Goal: Complete application form: Complete application form

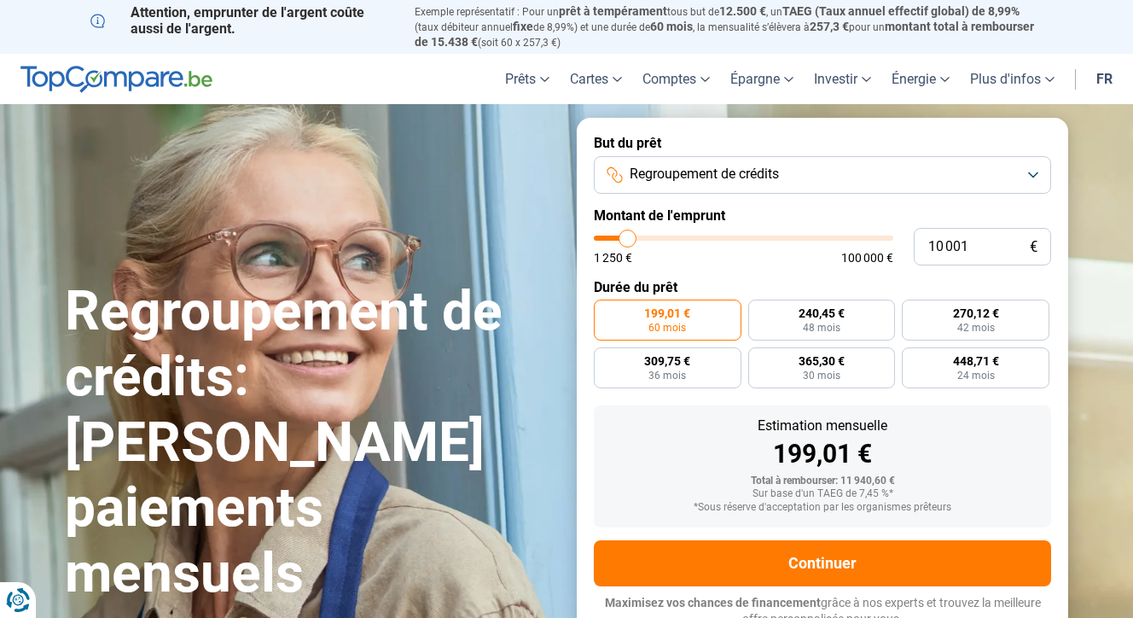
click at [722, 180] on span "Regroupement de crédits" at bounding box center [704, 174] width 149 height 19
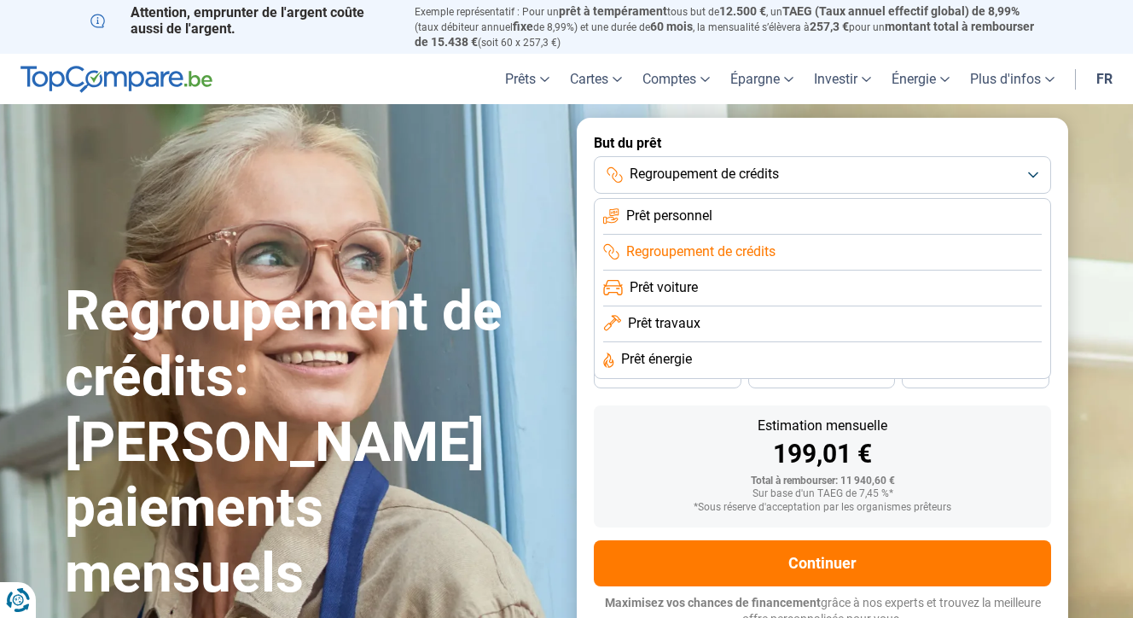
click at [689, 242] on span "Regroupement de crédits" at bounding box center [700, 251] width 149 height 19
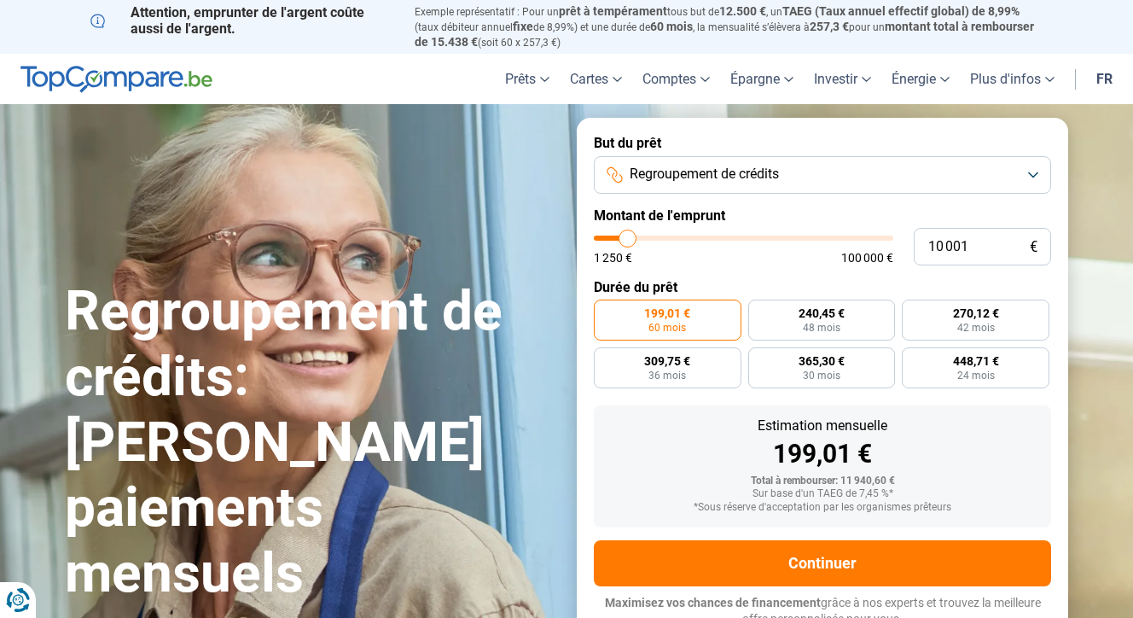
type input "9 750"
type input "9750"
type input "10 250"
type input "10250"
type input "10 500"
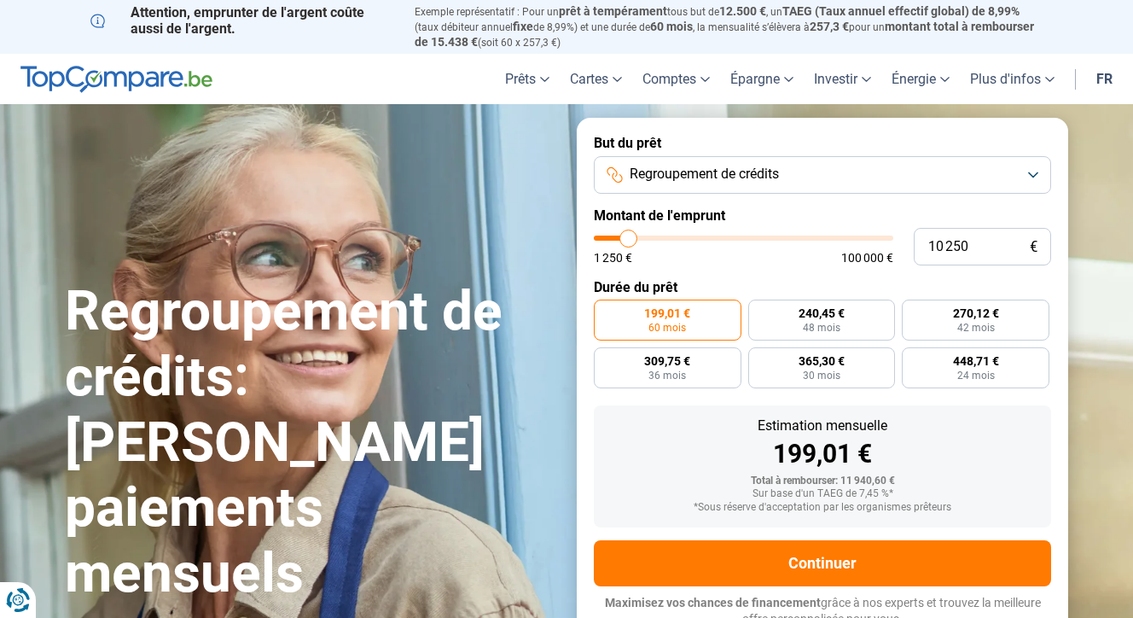
type input "10500"
type input "12 250"
type input "12250"
type input "15 500"
type input "15500"
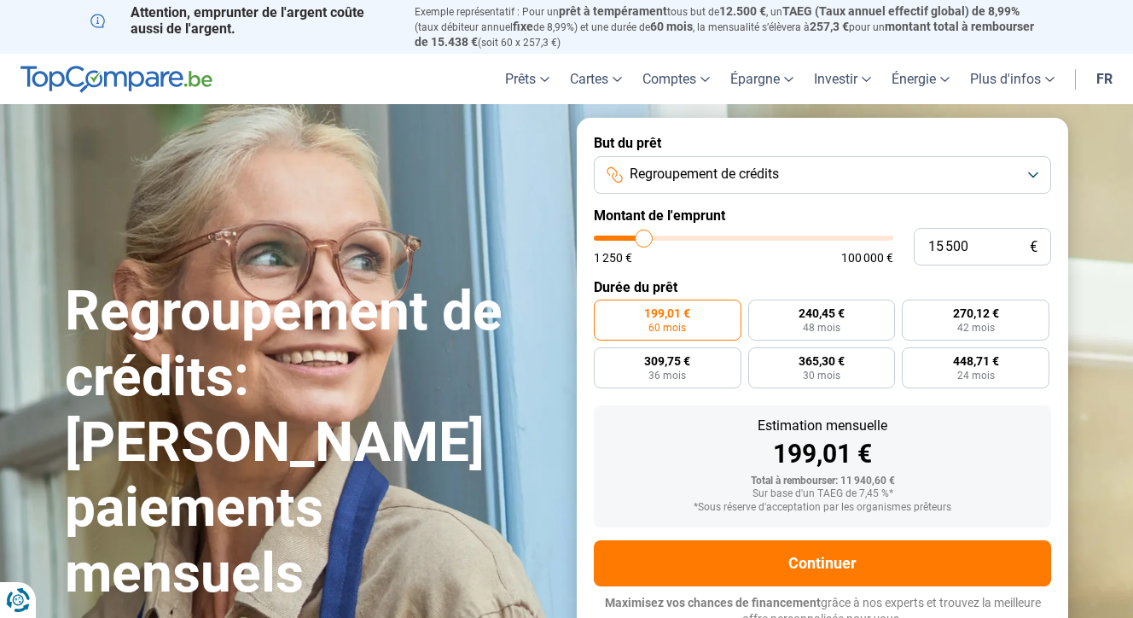
type input "20 500"
type input "20500"
type input "25 750"
type input "25750"
type input "30 500"
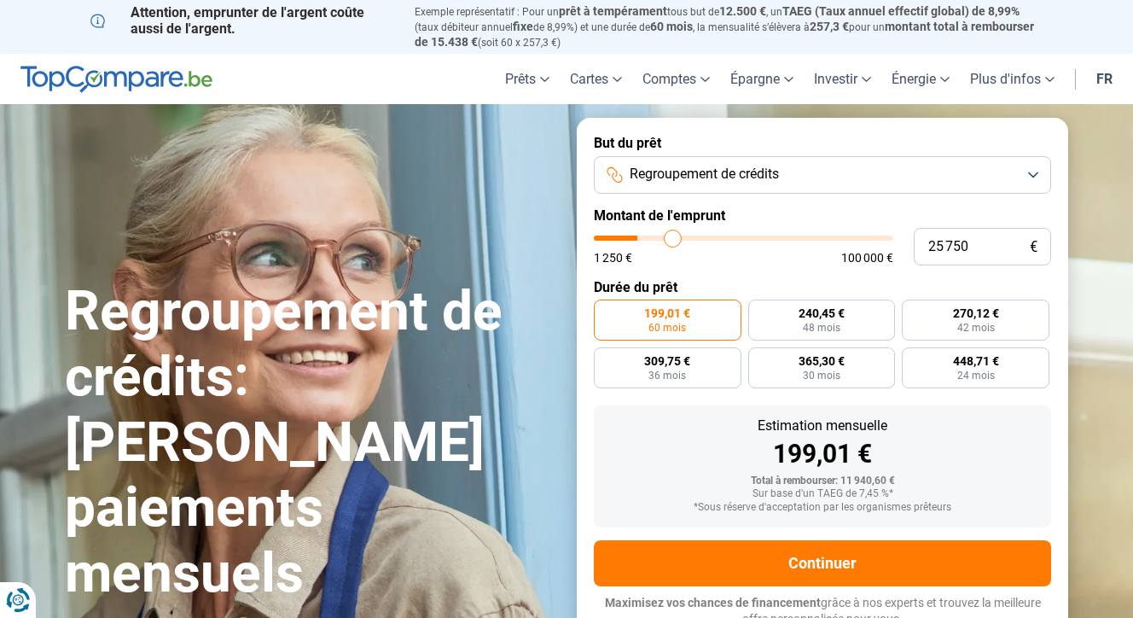
type input "30500"
type input "35 750"
type input "35750"
type input "40 250"
type input "40250"
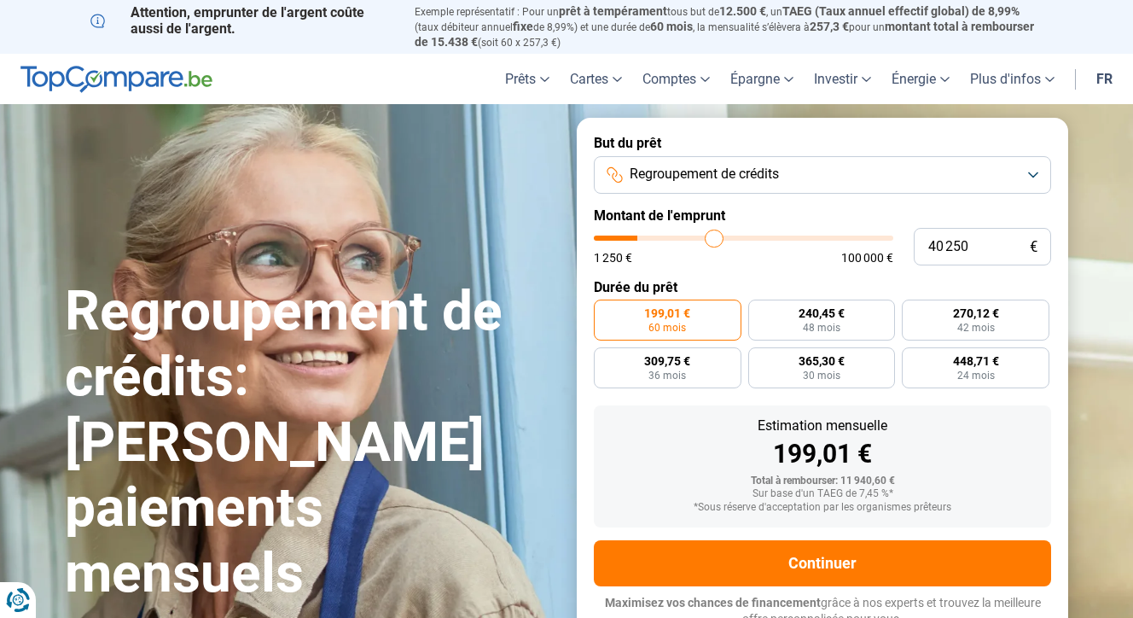
type input "44 250"
type input "44250"
type input "47 500"
type input "47500"
type input "50 750"
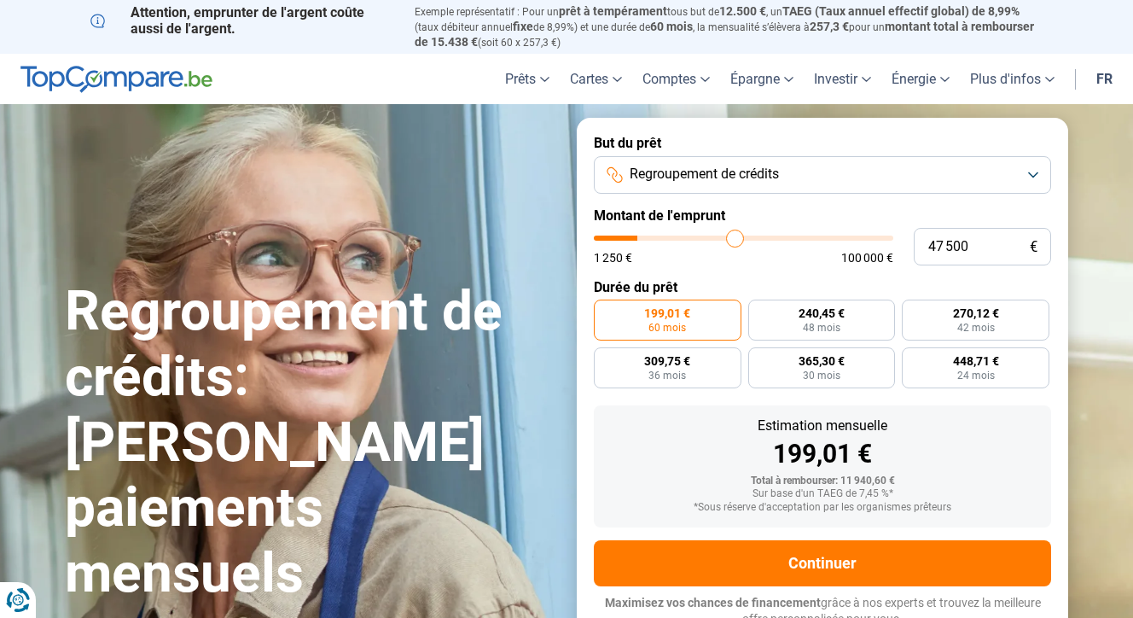
type input "50750"
type input "54 000"
type input "54000"
type input "56 750"
type input "56750"
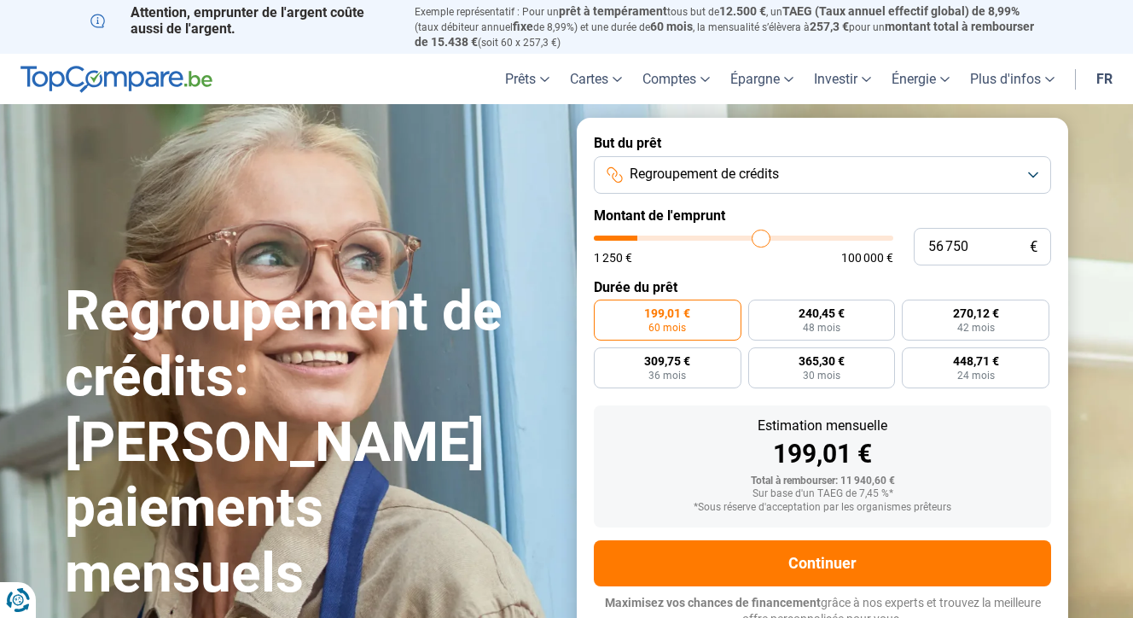
type input "59 500"
type input "59500"
type input "61 500"
type input "61500"
type input "63 500"
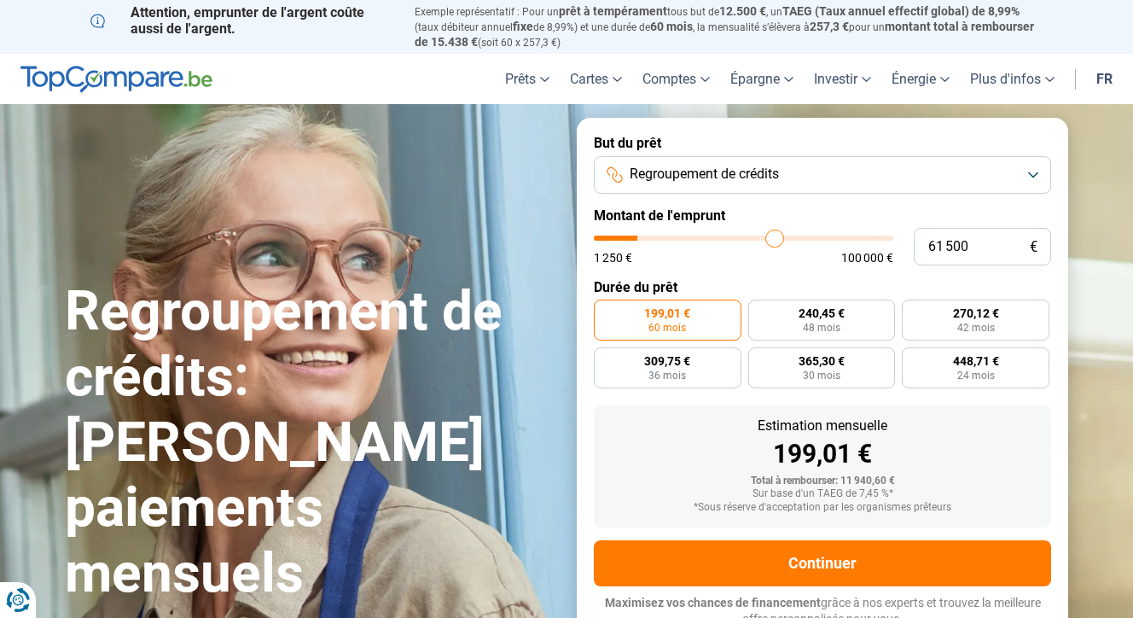
type input "63500"
type input "65 250"
type input "65250"
type input "66 750"
type input "66750"
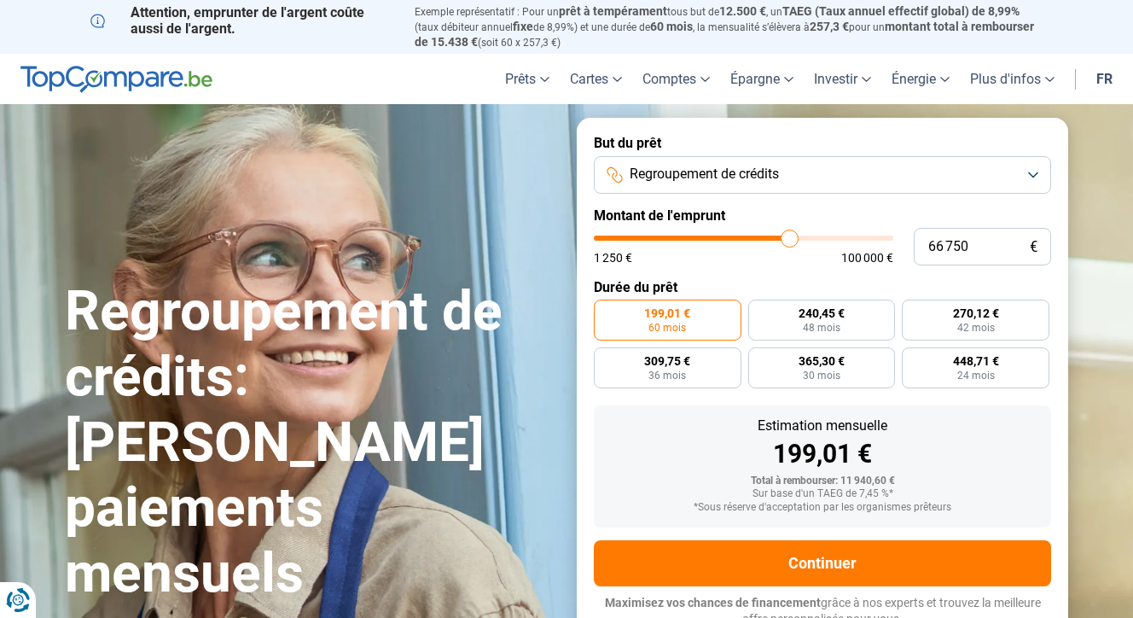
type input "67 750"
type input "67750"
type input "69 000"
type input "69000"
type input "70 000"
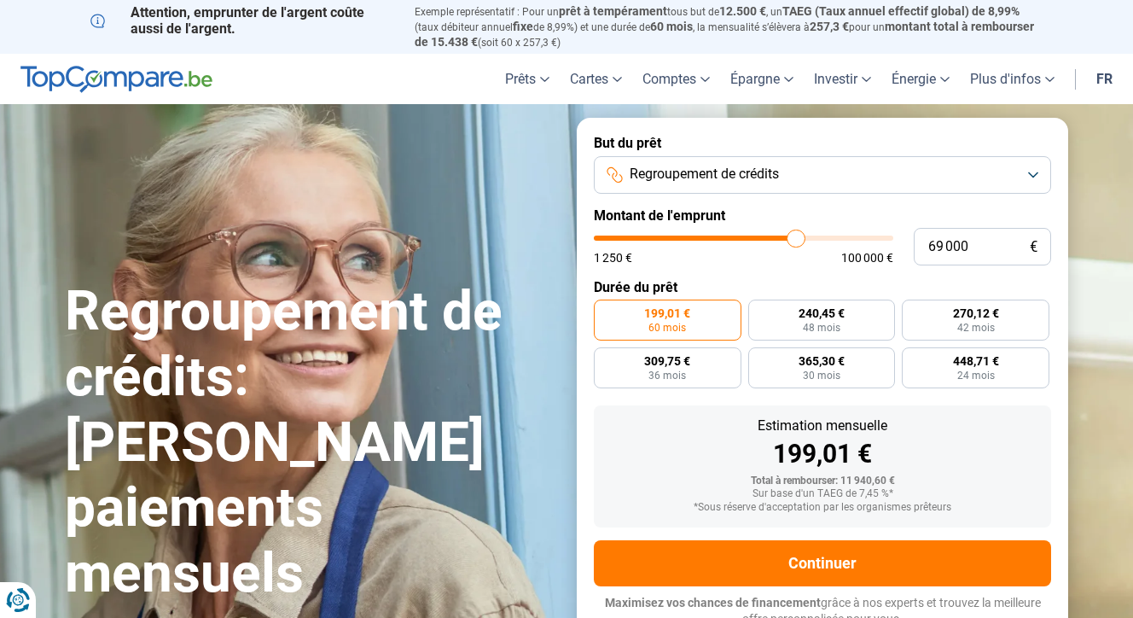
type input "70000"
type input "70 500"
type input "70500"
type input "70 750"
type input "70750"
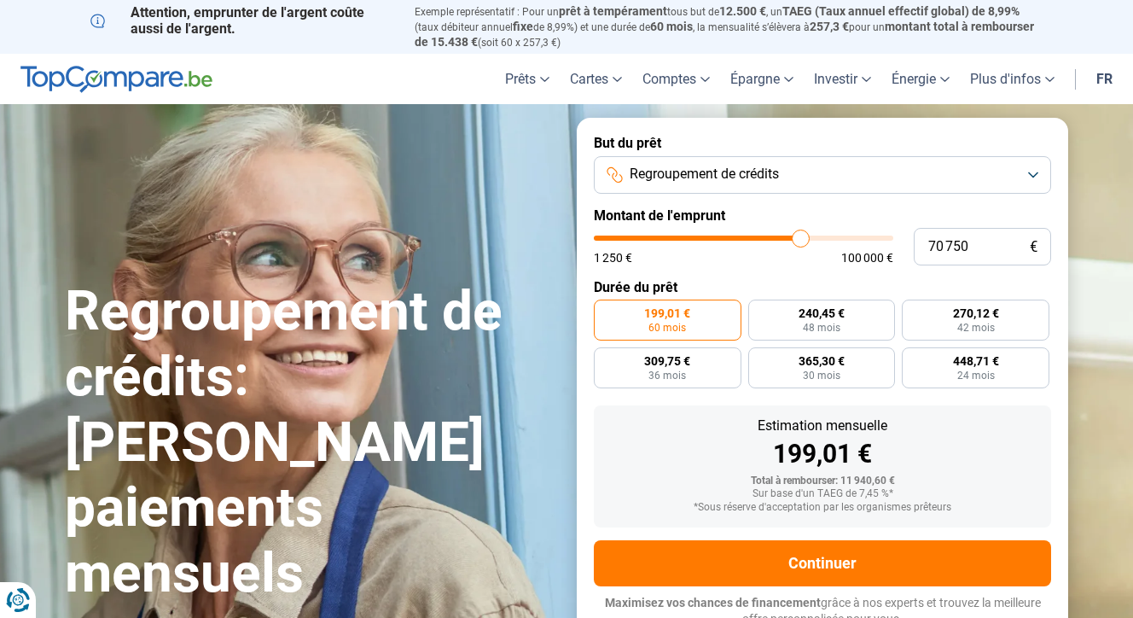
type input "71 000"
type input "71000"
type input "70 750"
type input "70750"
type input "70 500"
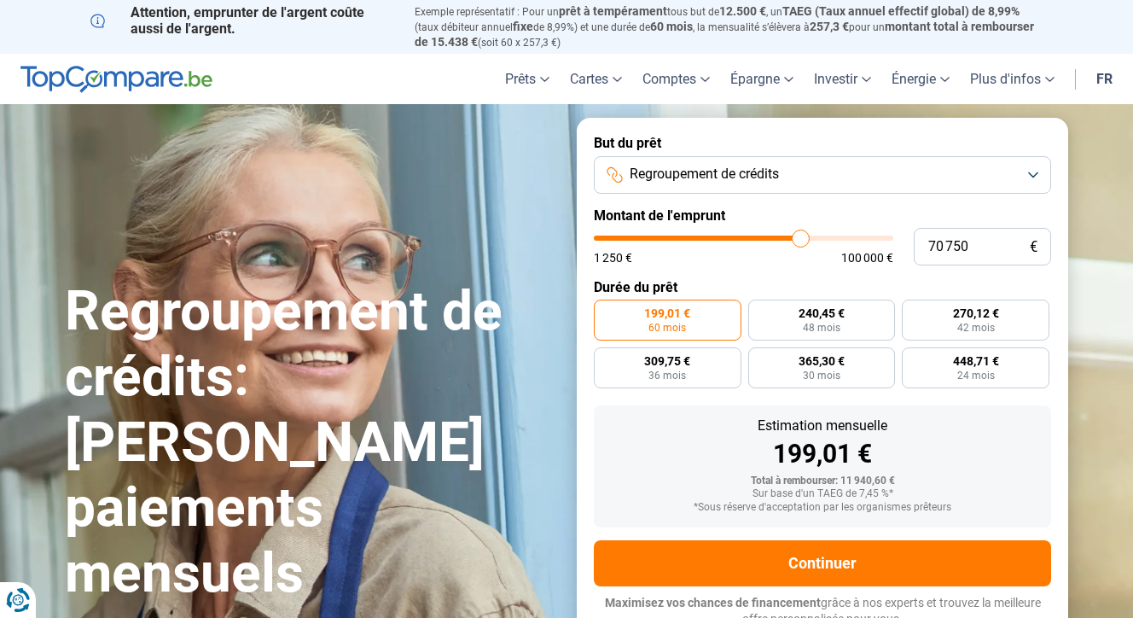
type input "70500"
type input "70 000"
type input "70000"
type input "69 000"
type input "69000"
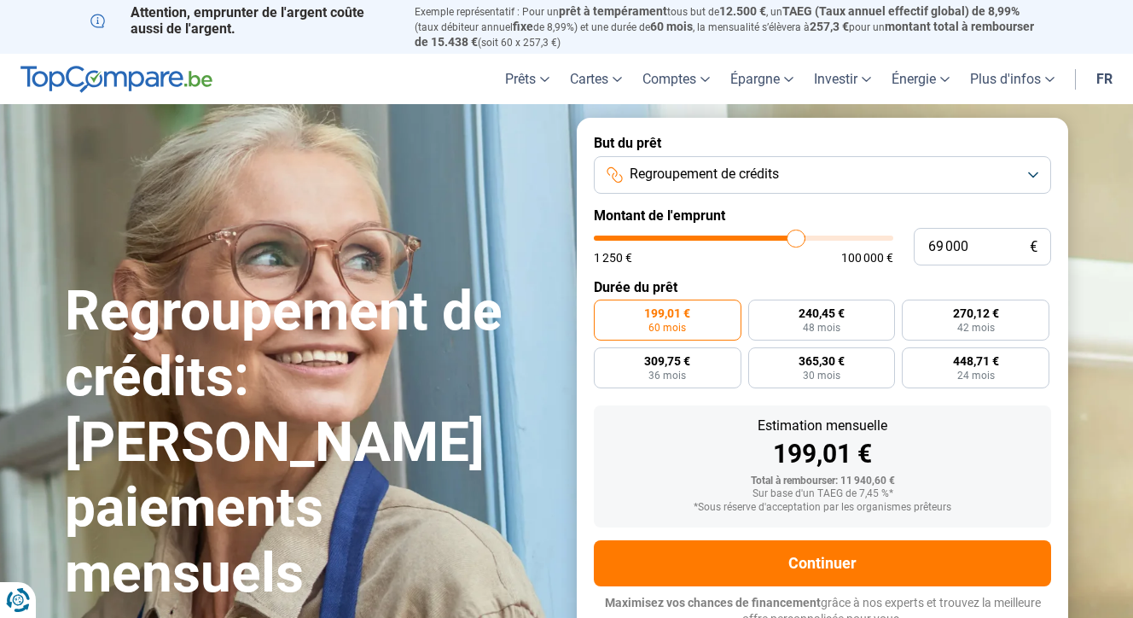
type input "67 750"
type input "67750"
type input "66 250"
type input "66250"
type input "64 750"
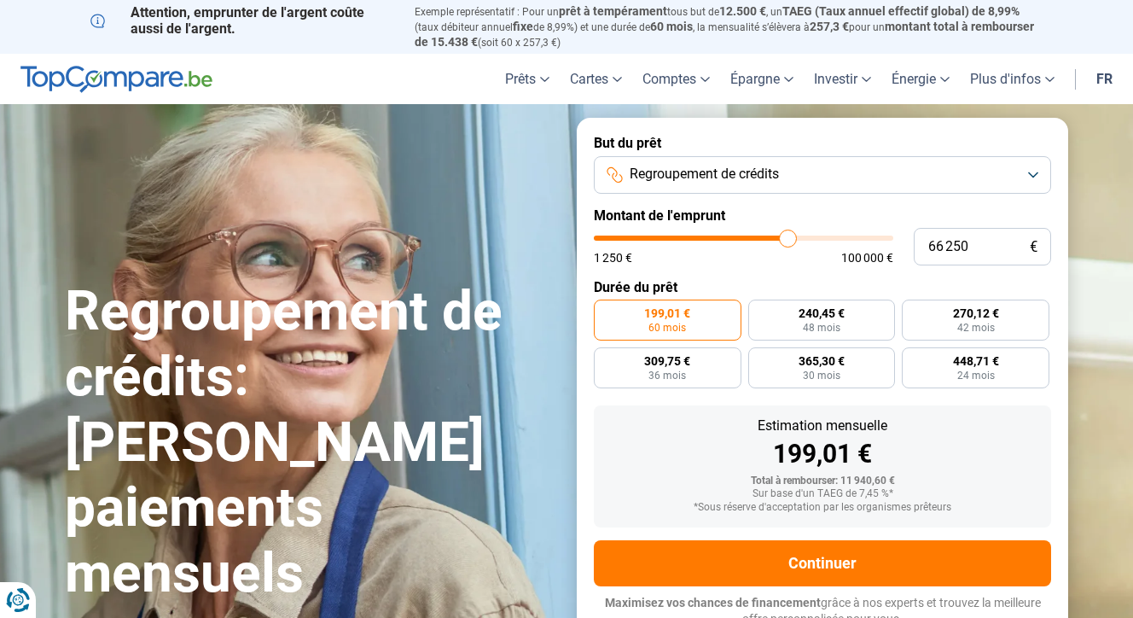
type input "64750"
type input "63 500"
type input "63500"
type input "62 750"
type input "62750"
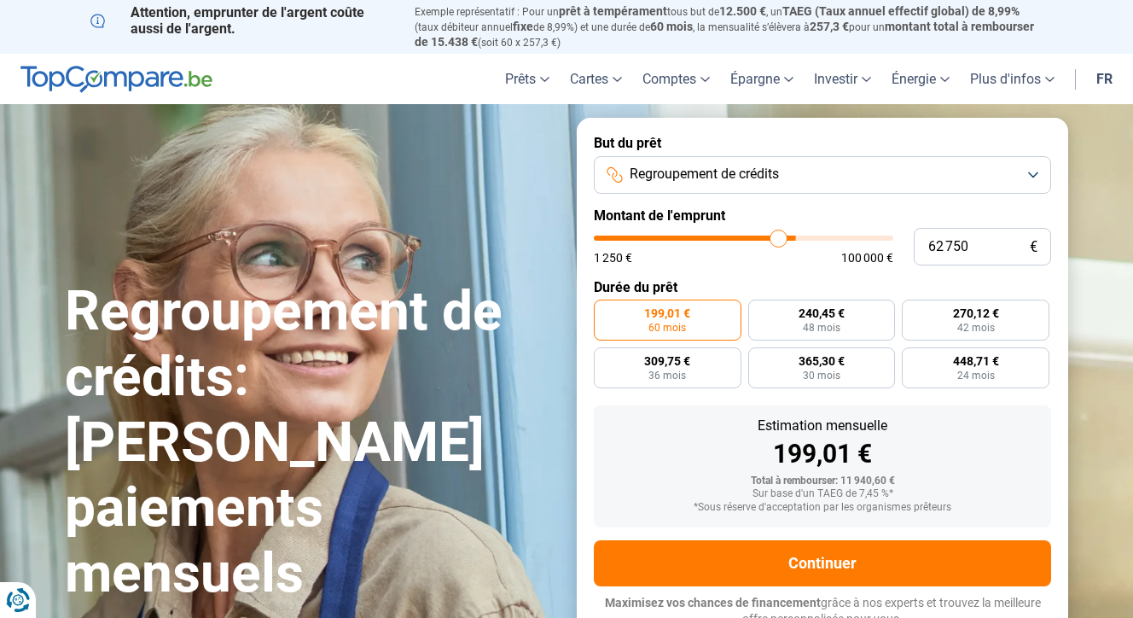
type input "61 750"
type input "61750"
type input "61 250"
type input "61250"
type input "61 000"
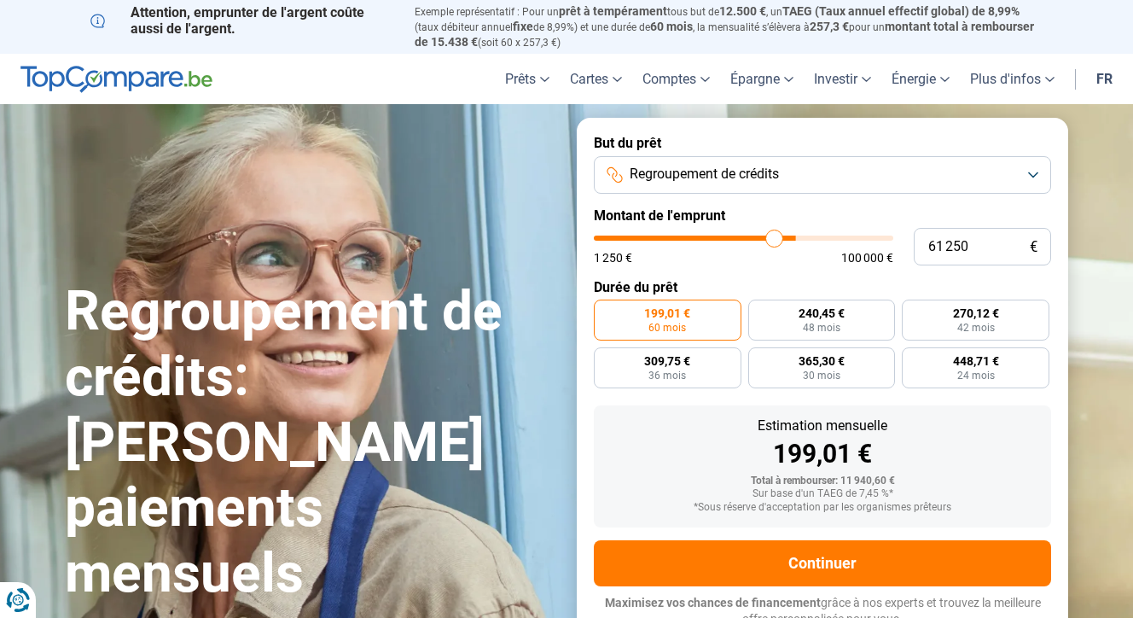
type input "61000"
type input "60 500"
type input "60500"
type input "60 250"
type input "60250"
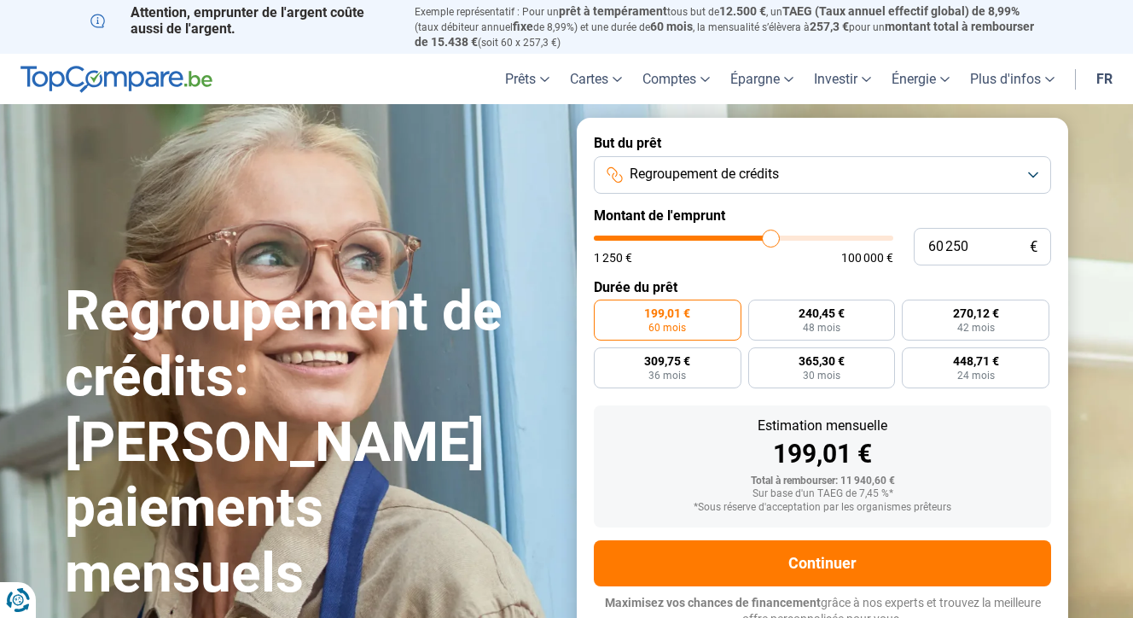
type input "60 000"
type input "60000"
type input "59 750"
type input "59750"
type input "58 250"
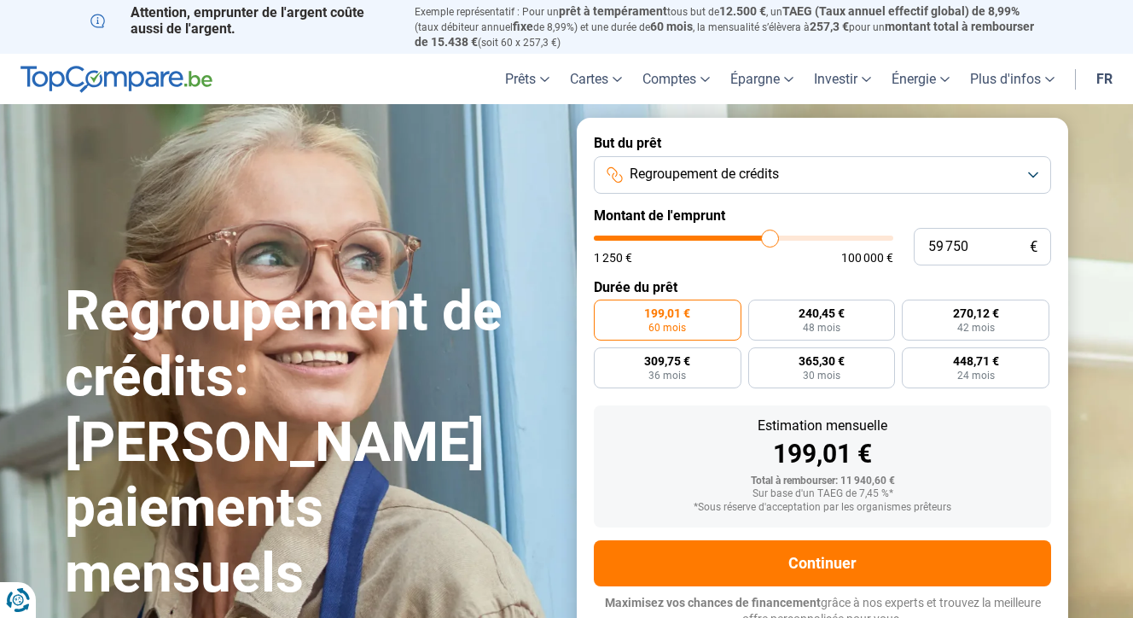
type input "58250"
type input "56 500"
type input "56500"
type input "55 000"
type input "55000"
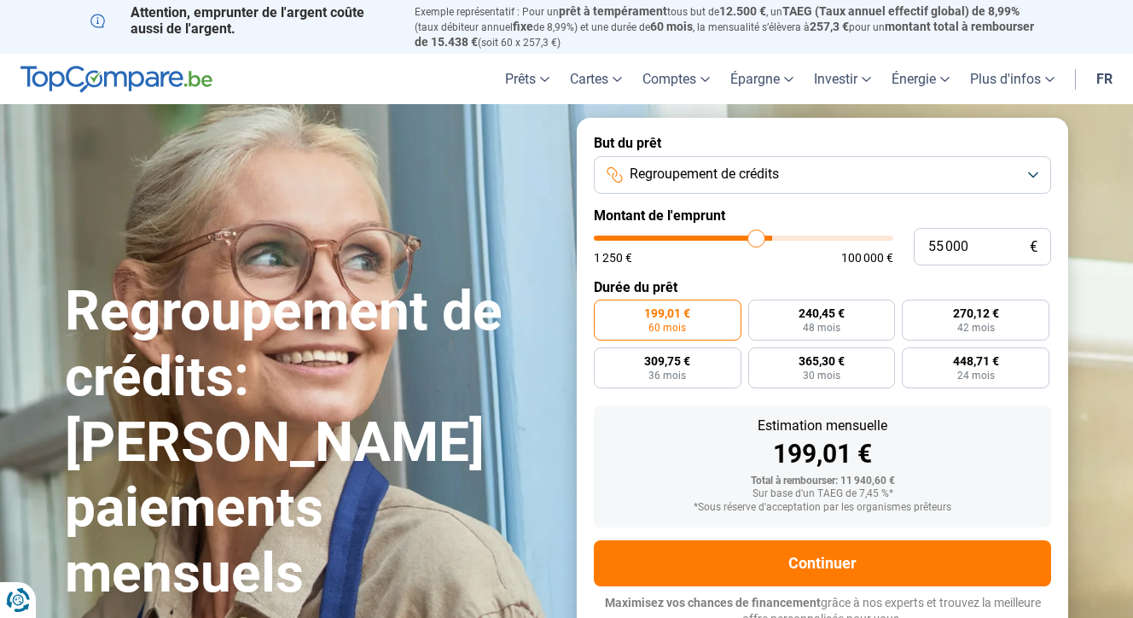
type input "53 500"
type input "53500"
type input "52 500"
type input "52500"
type input "52 250"
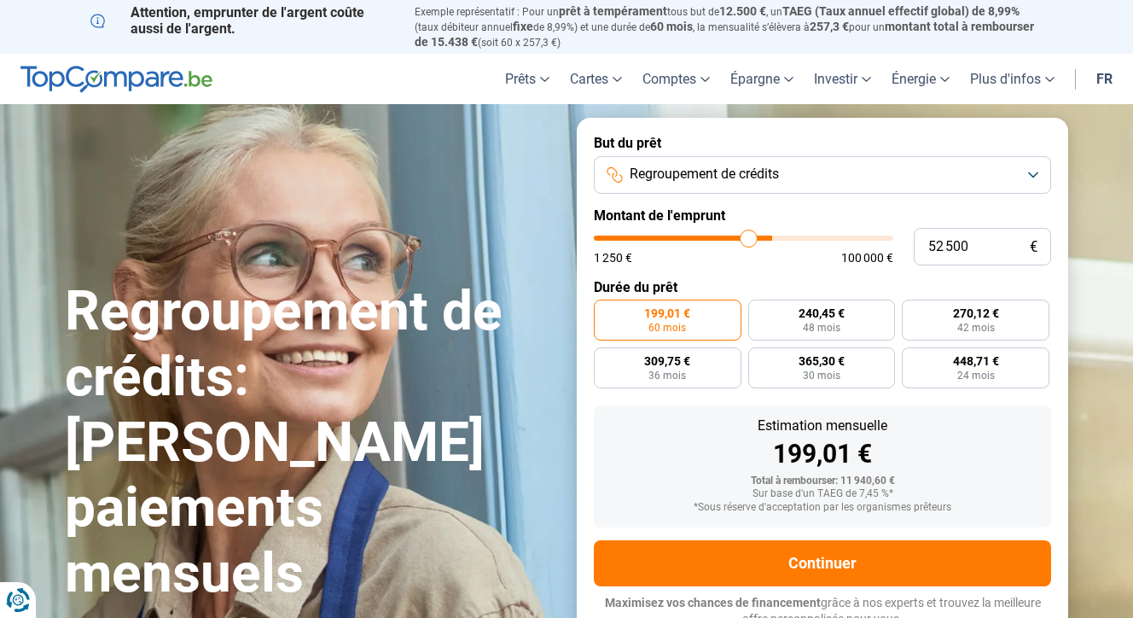
type input "52250"
type input "52 000"
type input "52000"
type input "51 750"
type input "51750"
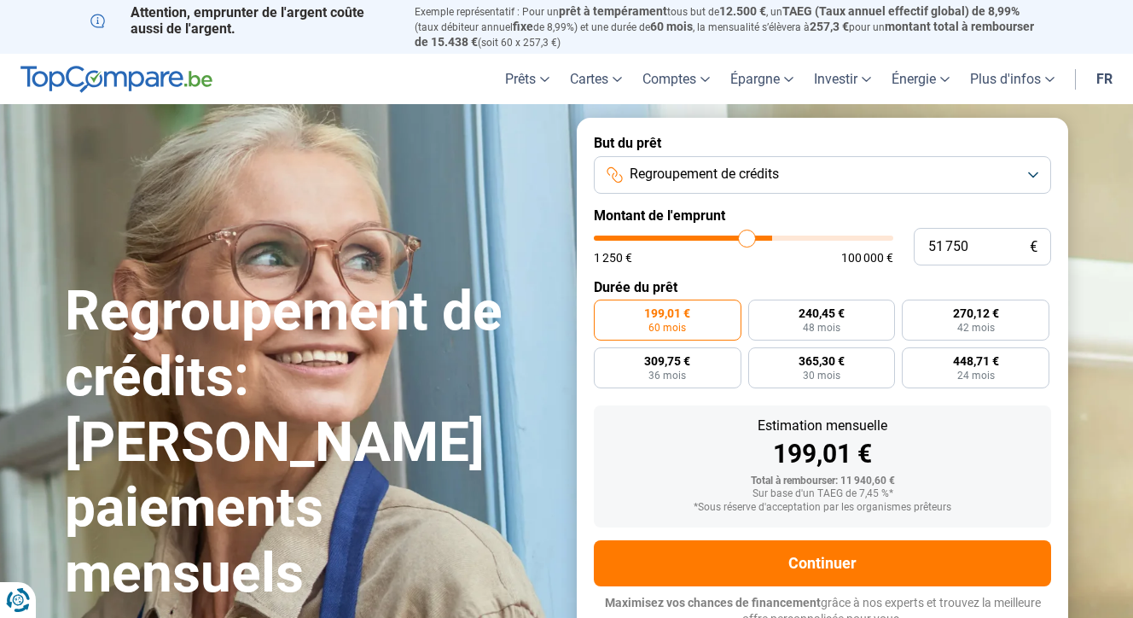
type input "51 000"
type input "51000"
type input "50 250"
type input "50250"
type input "48 750"
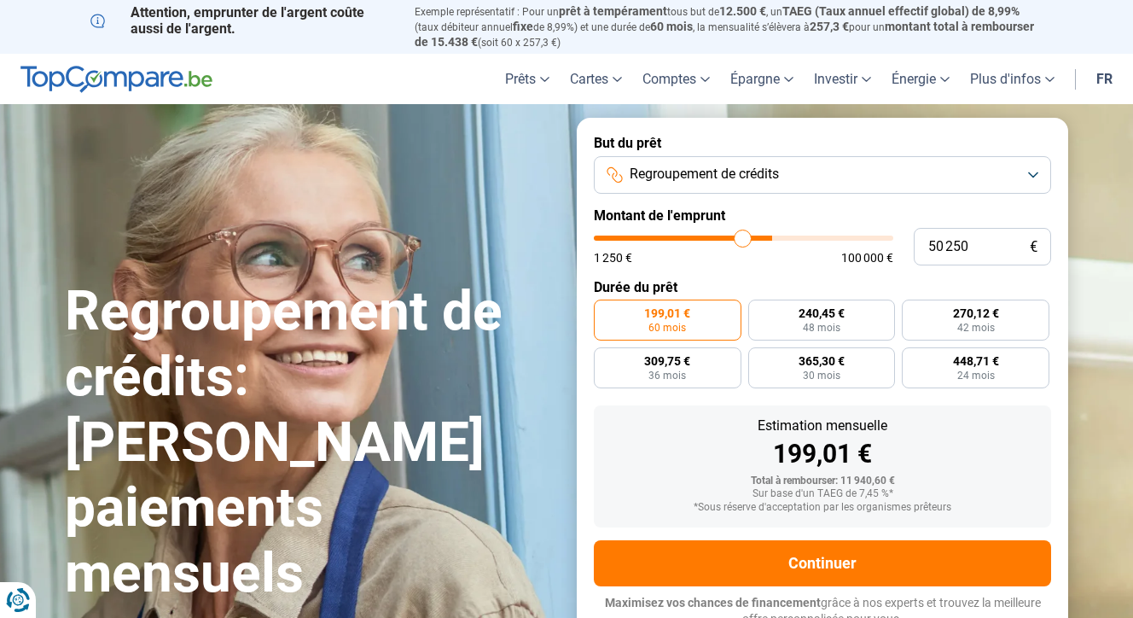
type input "48750"
type input "47 250"
type input "47250"
type input "46 000"
type input "46000"
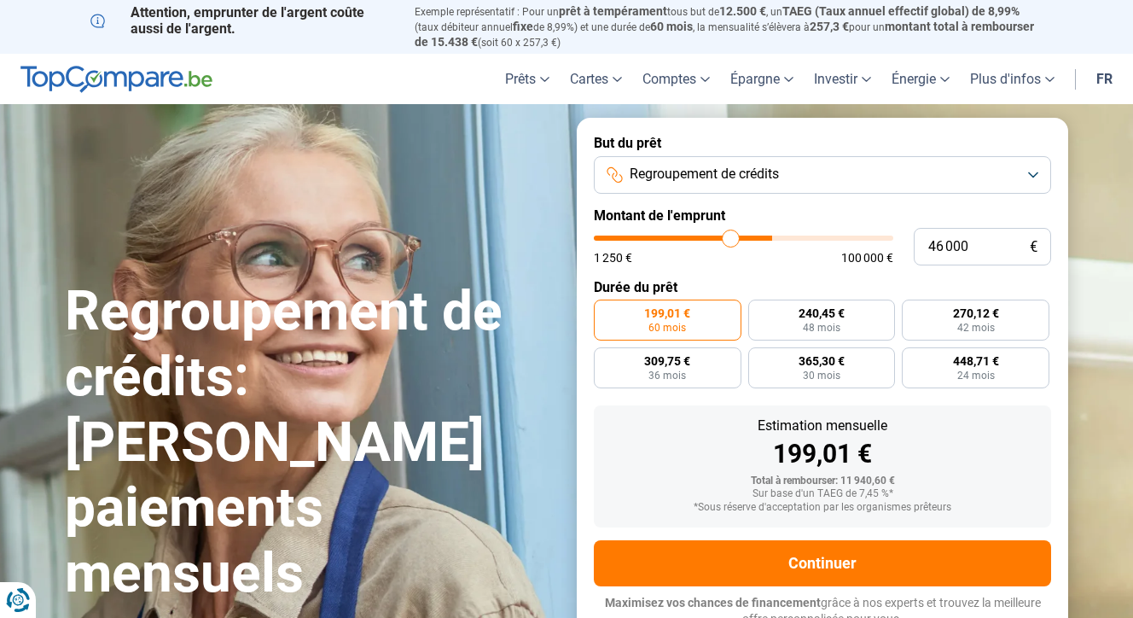
type input "44 750"
type input "44750"
type input "44 500"
type input "44500"
type input "44 250"
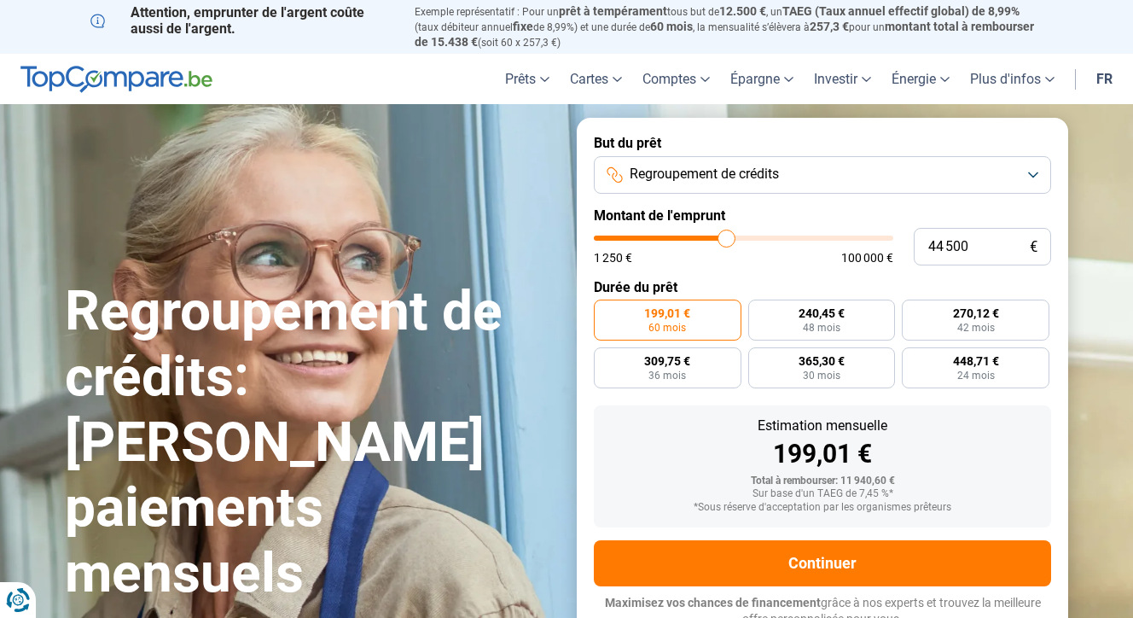
type input "44250"
type input "43 750"
type input "43750"
type input "43 500"
type input "43500"
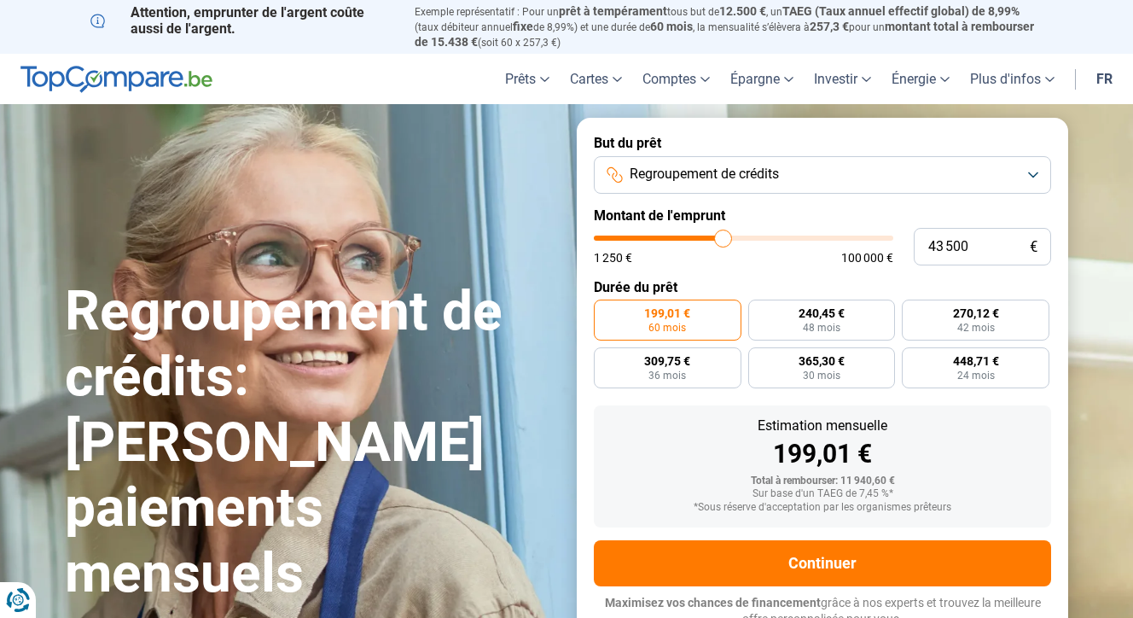
type input "43 250"
type input "43250"
type input "43 000"
type input "43000"
type input "42 750"
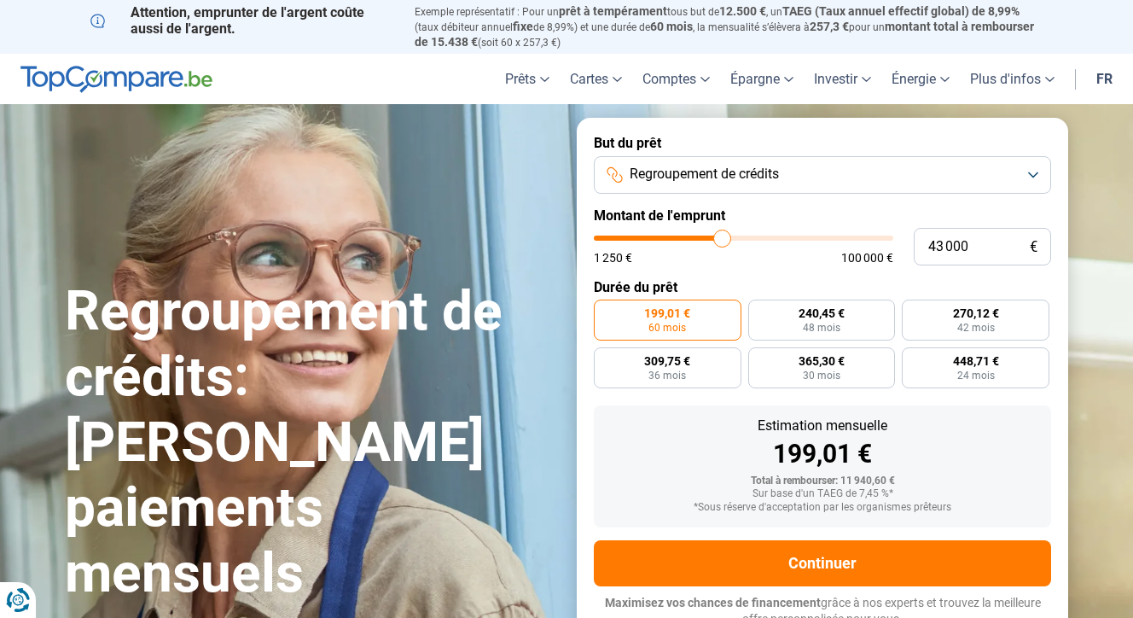
type input "42750"
type input "42 250"
type input "42250"
type input "42 000"
type input "42000"
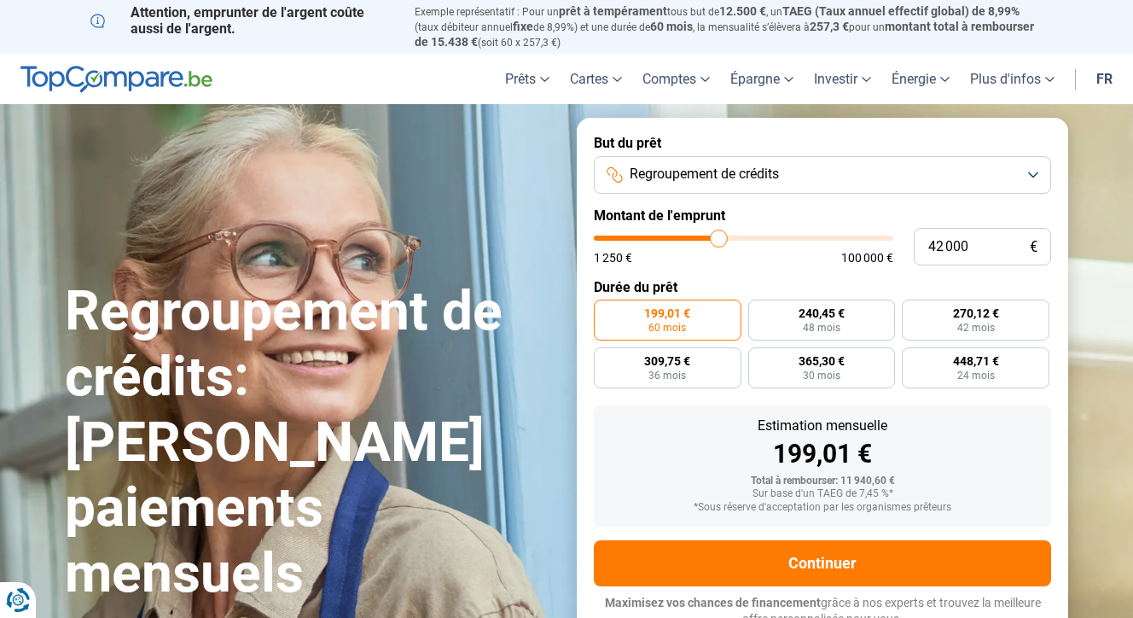
type input "41 750"
type input "41750"
type input "41 500"
type input "41500"
type input "41 250"
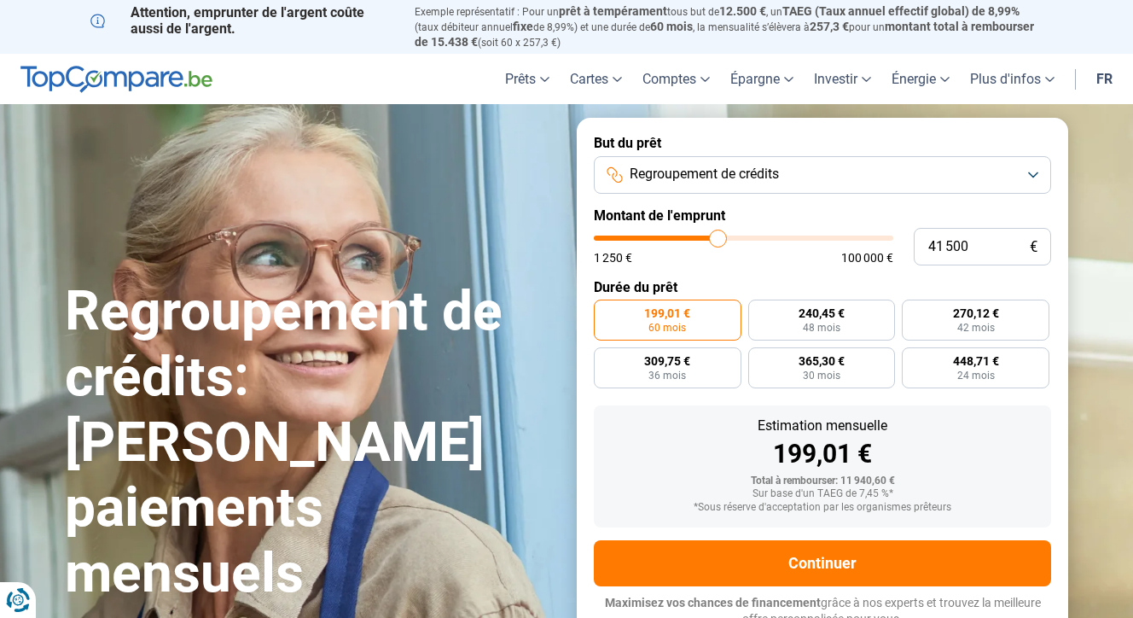
type input "41250"
type input "40 750"
type input "40750"
type input "40 500"
type input "40500"
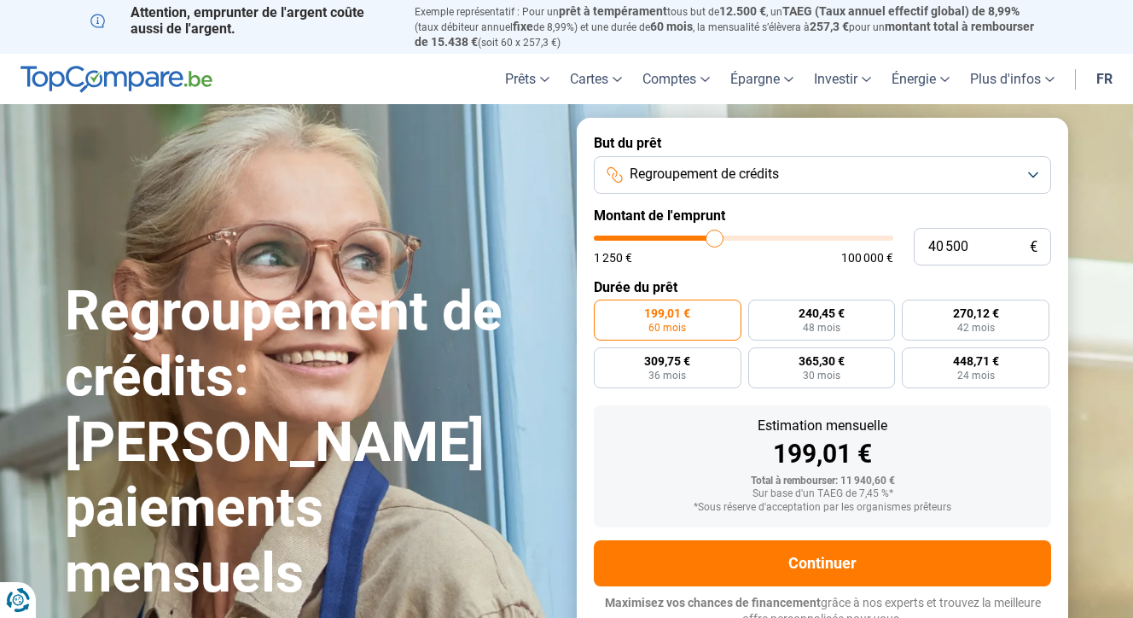
type input "40 250"
type input "40250"
type input "40 000"
type input "40000"
type input "39 750"
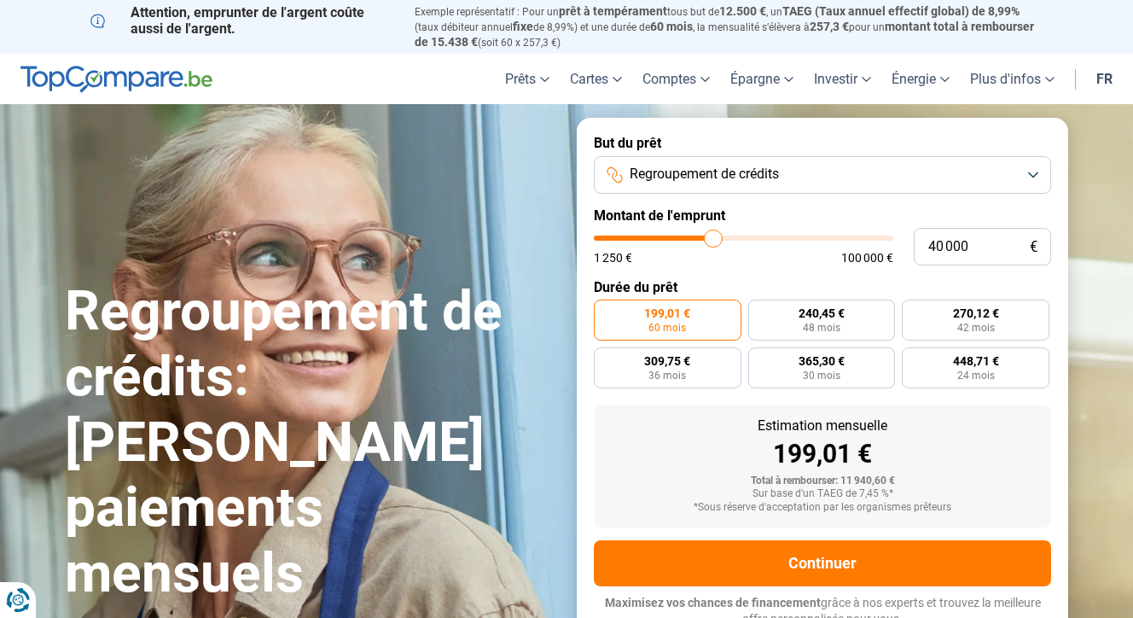
type input "39750"
type input "39 250"
type input "39250"
type input "39 000"
type input "39000"
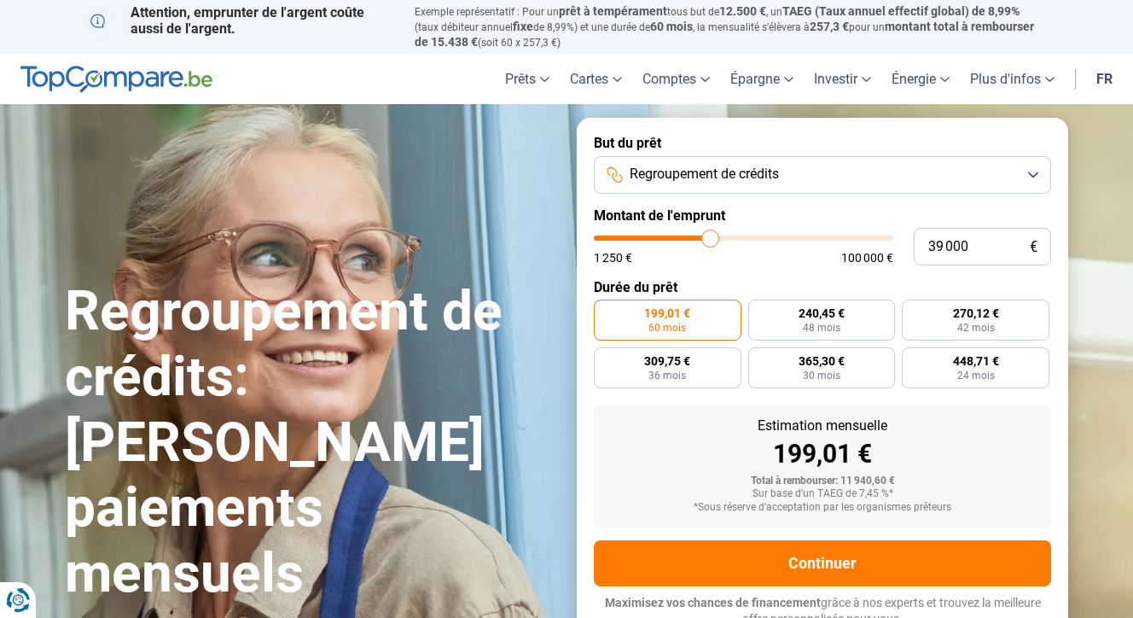
type input "38 750"
type input "38750"
type input "38 500"
type input "38500"
type input "38 250"
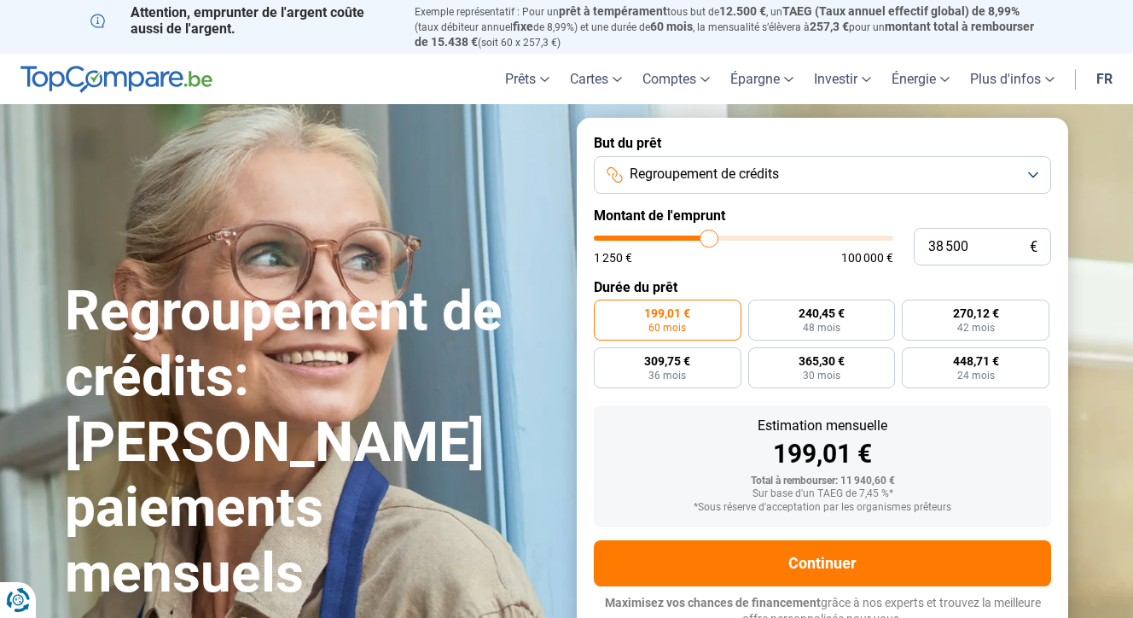
type input "38250"
type input "38 000"
type input "38000"
type input "37 500"
type input "37500"
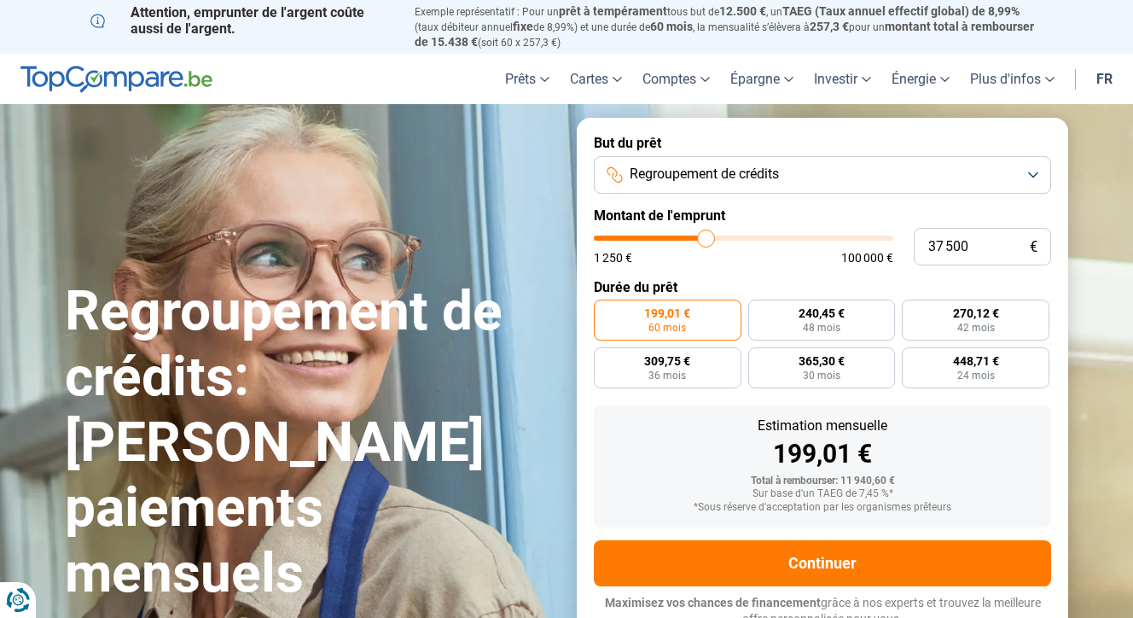
type input "37 250"
type input "37250"
type input "37 000"
type input "37000"
type input "36 750"
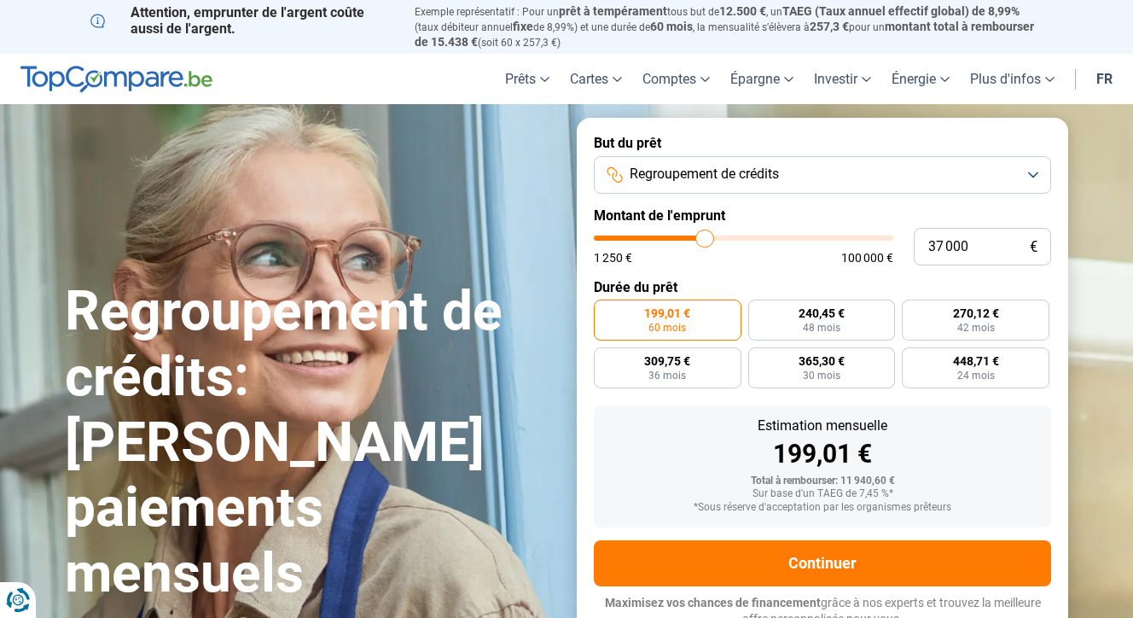
type input "36750"
type input "36 500"
type input "36500"
type input "36 000"
type input "36000"
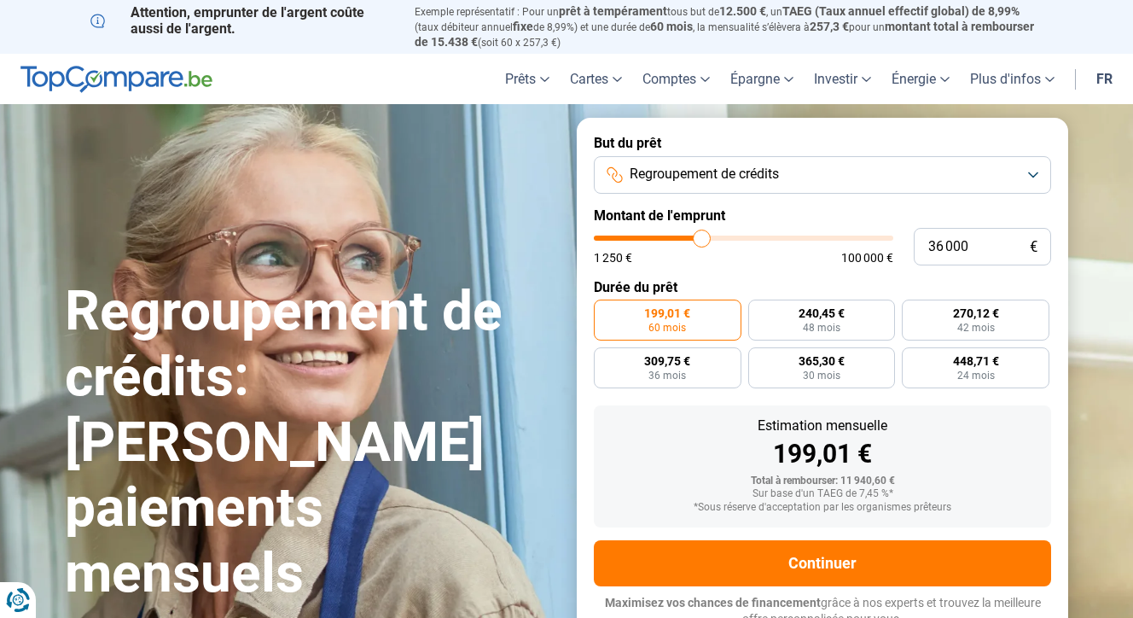
type input "35 750"
type input "35750"
type input "35 500"
type input "35500"
type input "35 250"
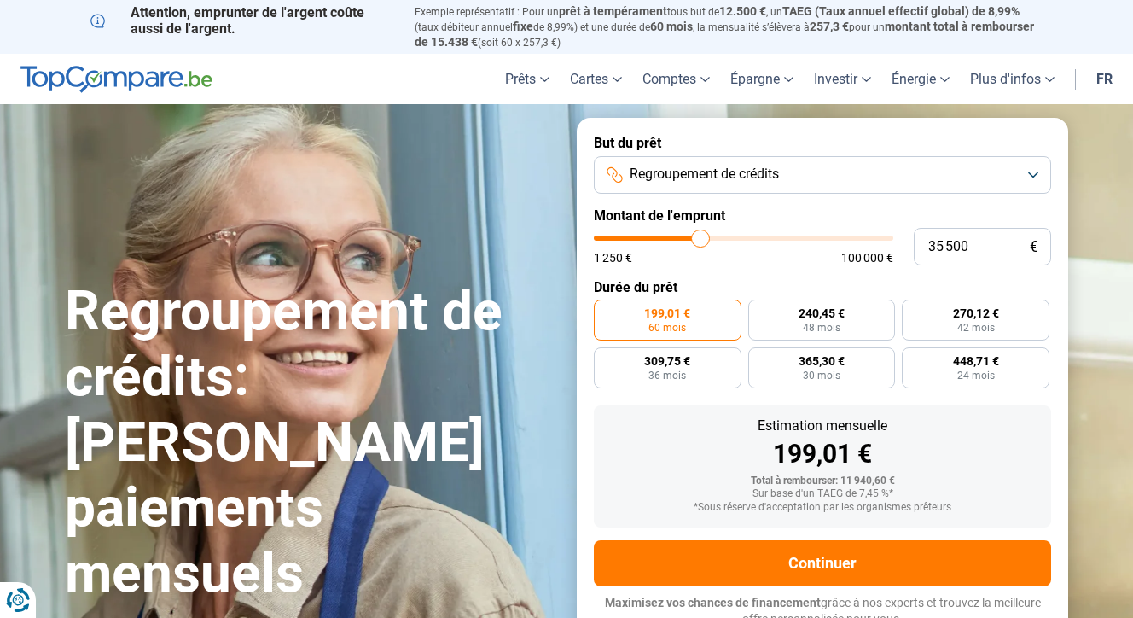
type input "35250"
type input "35 000"
type input "35000"
type input "34 500"
type input "34500"
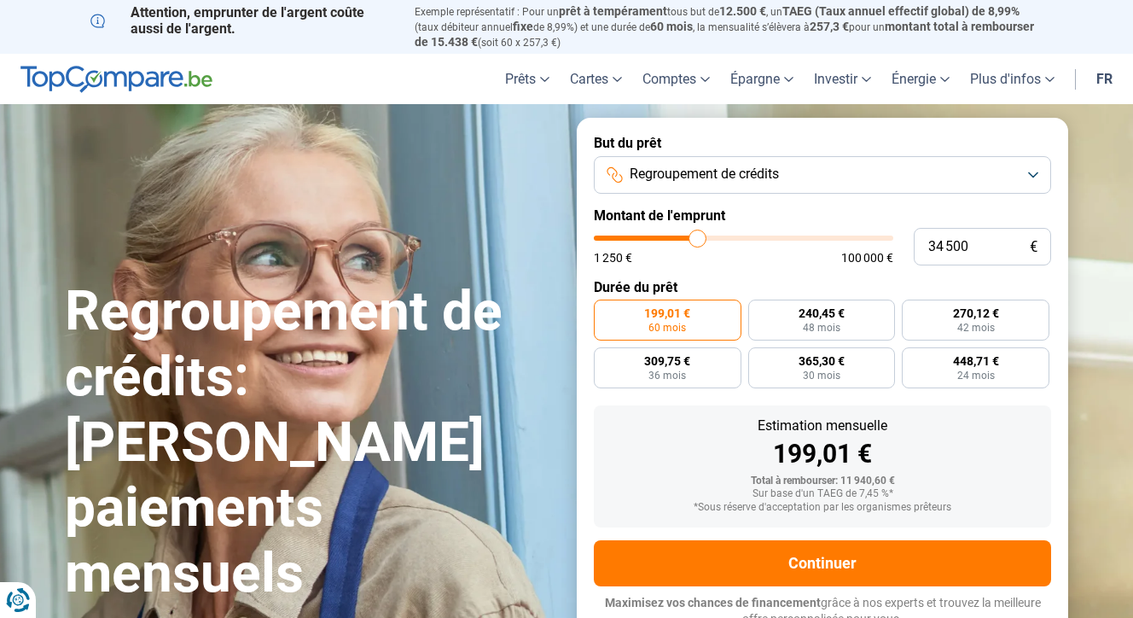
type input "34 250"
type input "34250"
type input "34 000"
type input "34000"
type input "33 750"
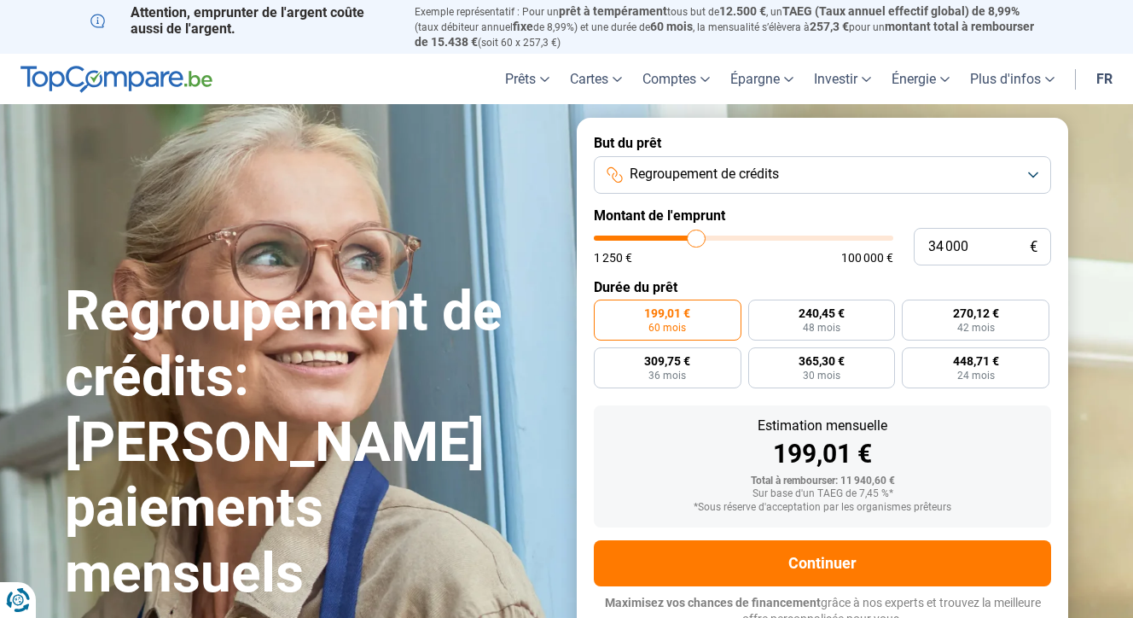
type input "33750"
type input "33 500"
type input "33500"
type input "33 000"
type input "33000"
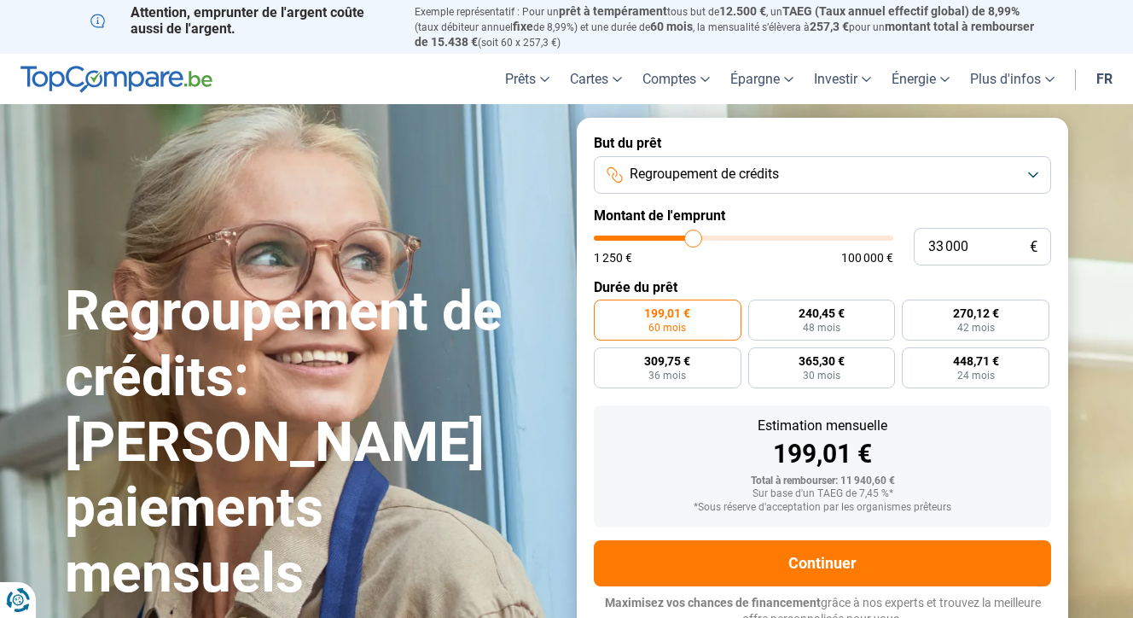
type input "32 750"
type input "32750"
type input "32 500"
type input "32500"
type input "32 250"
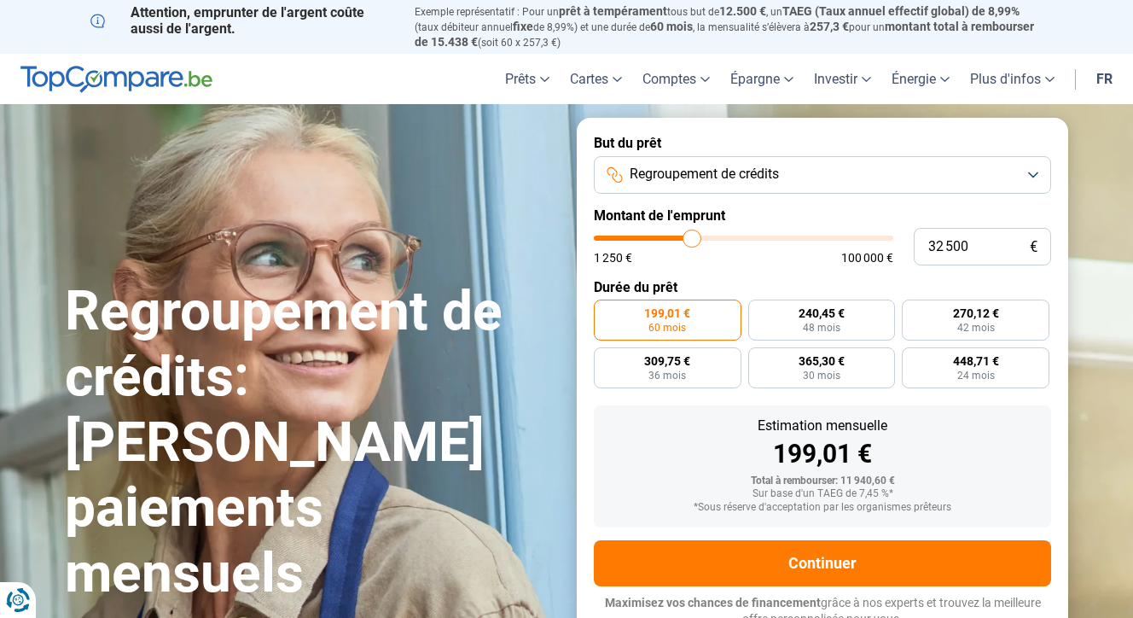
type input "32250"
type input "32 000"
type input "32000"
type input "31 500"
type input "31500"
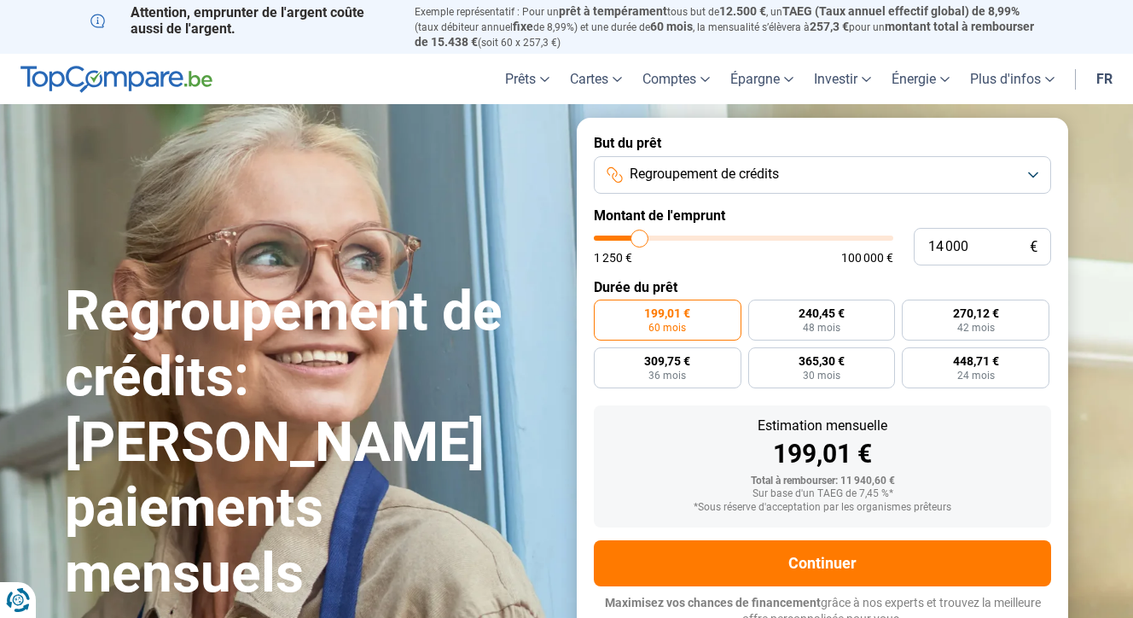
drag, startPoint x: 628, startPoint y: 234, endPoint x: 639, endPoint y: 253, distance: 21.8
click at [639, 253] on div "1 250 € 100 000 €" at bounding box center [743, 249] width 299 height 28
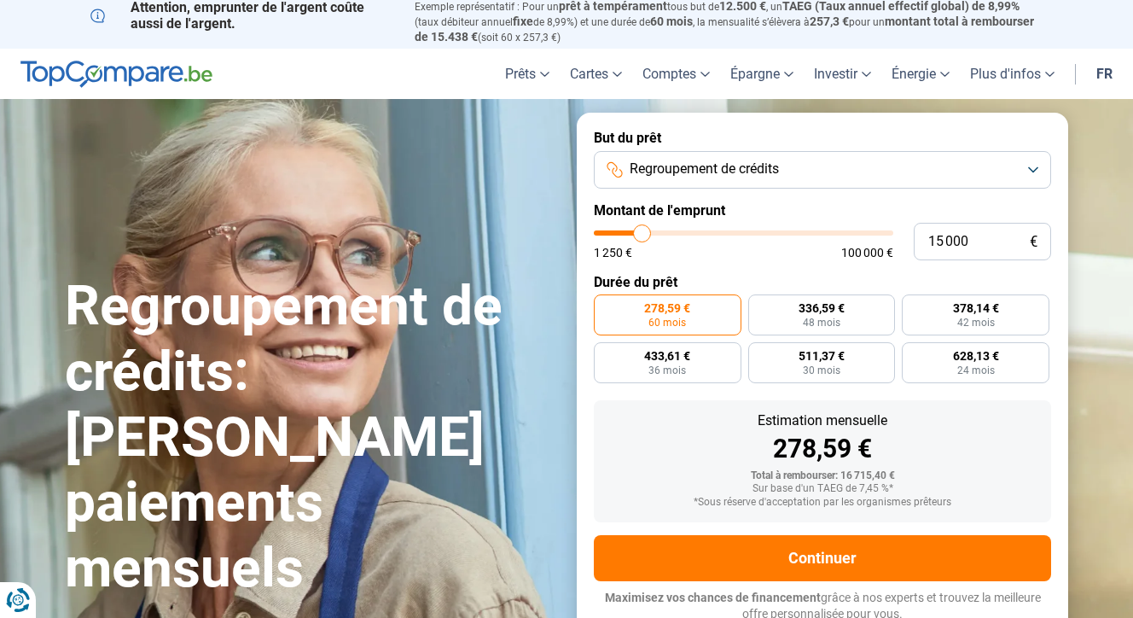
click at [642, 230] on input "range" at bounding box center [743, 232] width 299 height 5
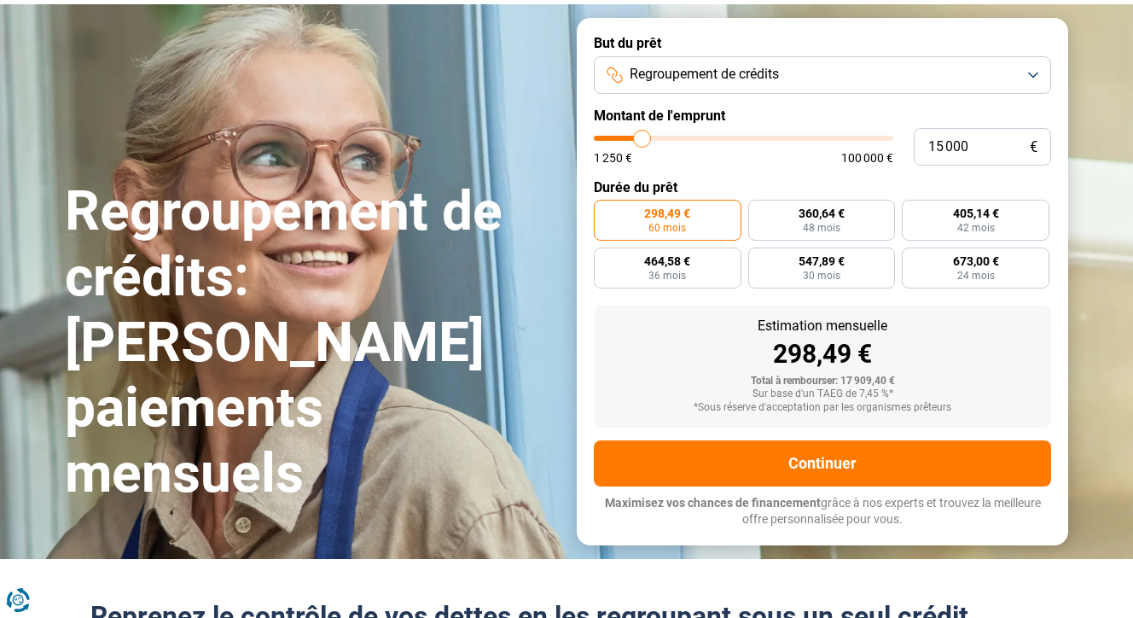
scroll to position [166, 0]
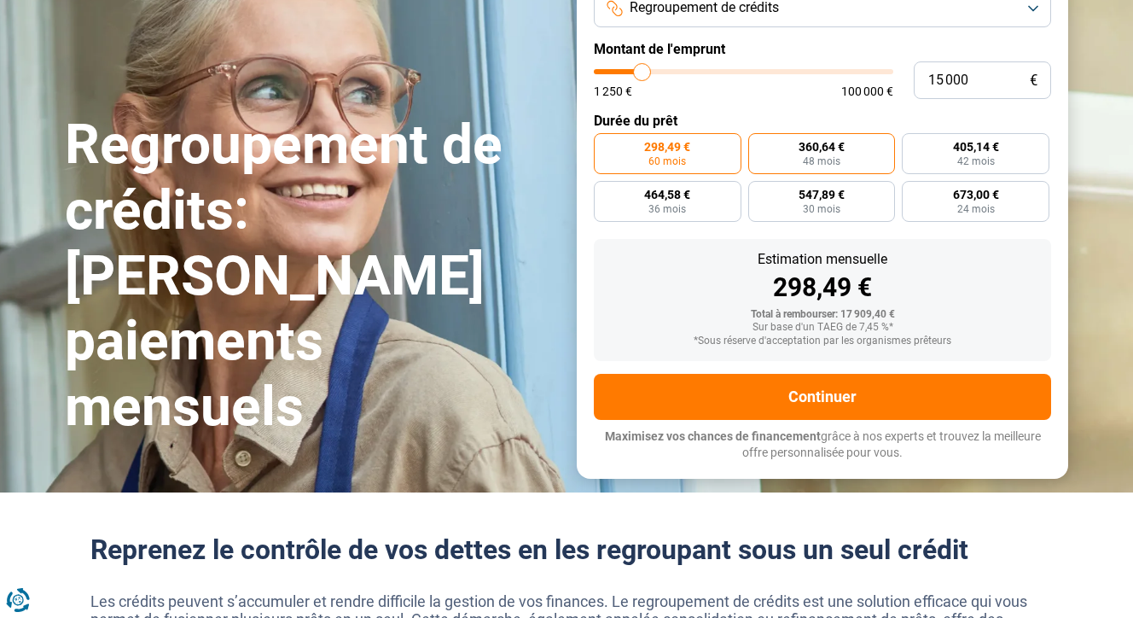
click at [788, 142] on label "360,64 € 48 mois" at bounding box center [822, 153] width 148 height 41
click at [759, 142] on input "360,64 € 48 mois" at bounding box center [753, 138] width 11 height 11
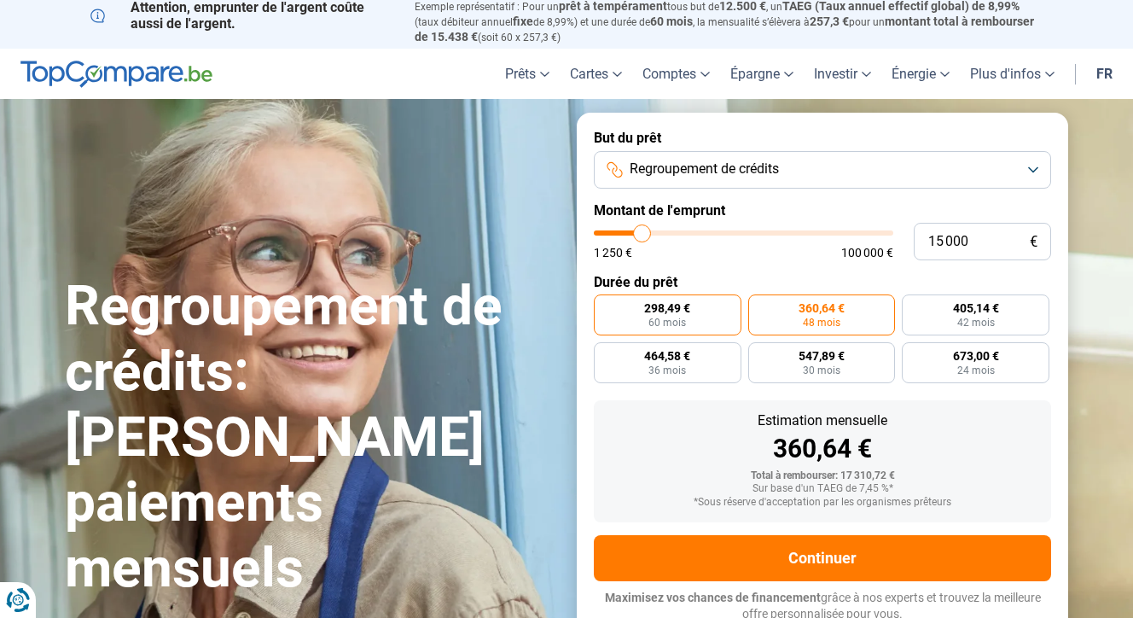
click at [648, 313] on label "298,49 € 60 mois" at bounding box center [668, 314] width 148 height 41
click at [605, 305] on input "298,49 € 60 mois" at bounding box center [599, 299] width 11 height 11
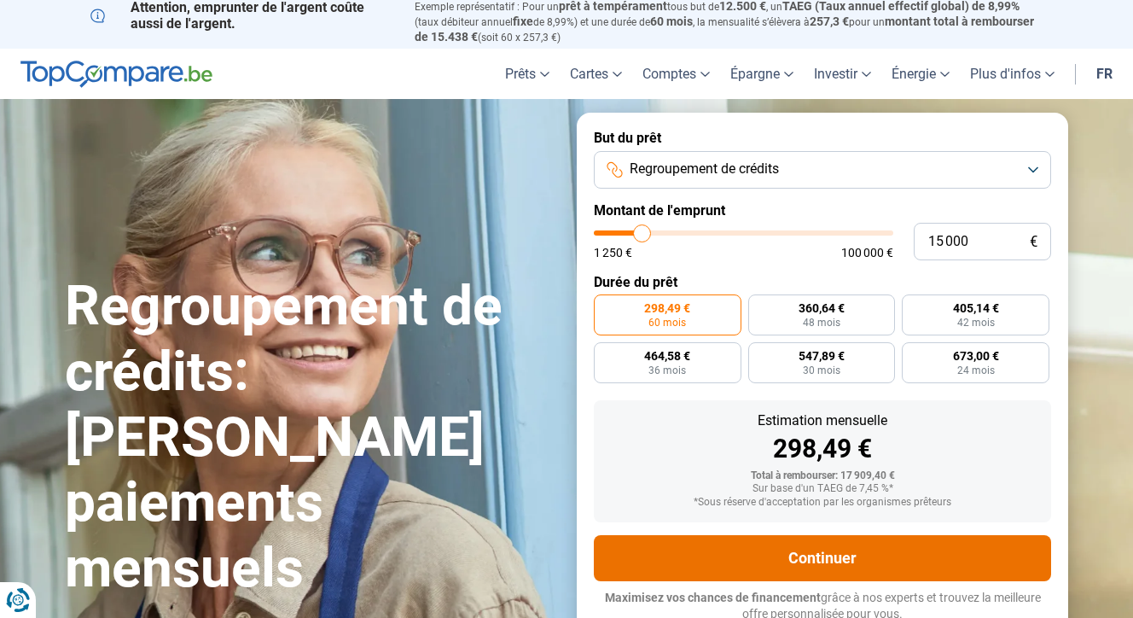
click at [620, 544] on button "Continuer" at bounding box center [822, 558] width 457 height 46
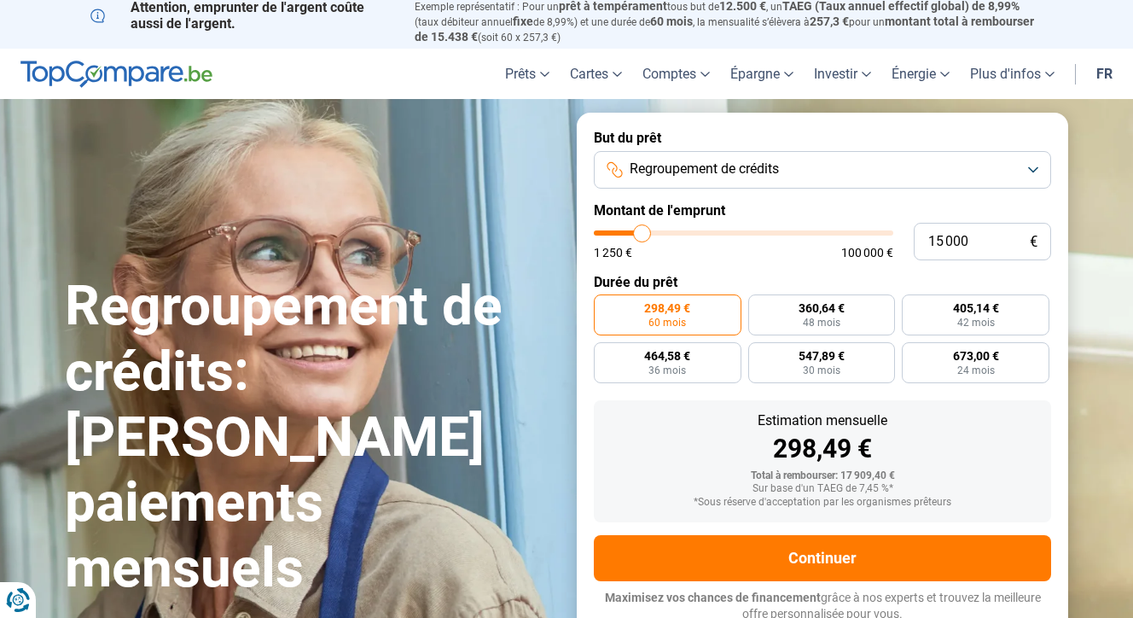
click at [664, 170] on span "Regroupement de crédits" at bounding box center [704, 169] width 149 height 19
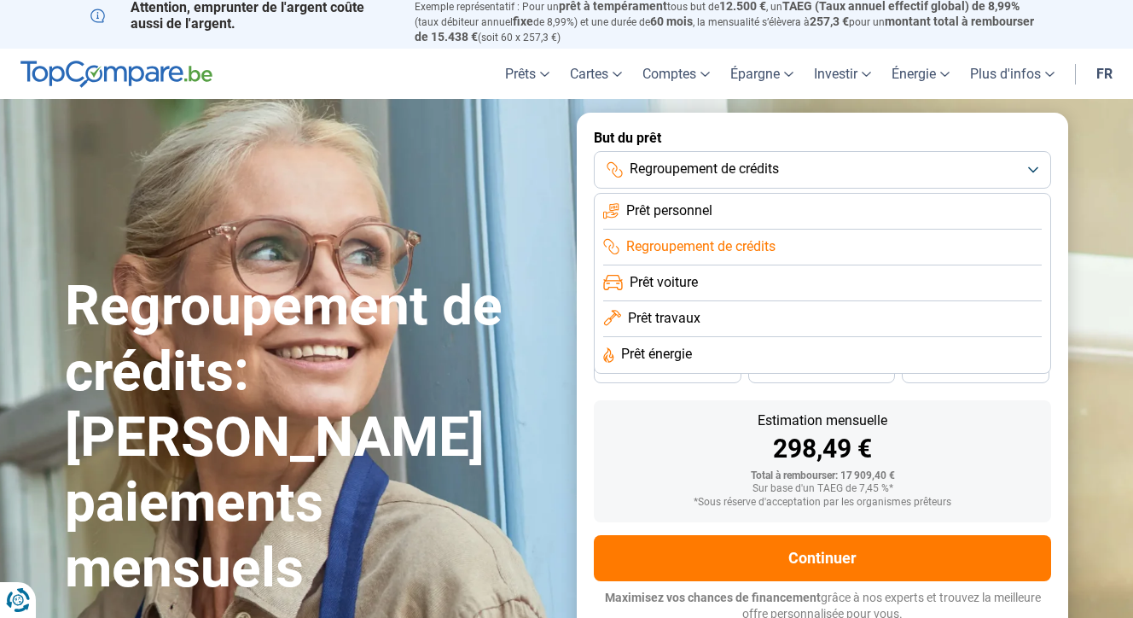
click at [653, 203] on span "Prêt personnel" at bounding box center [669, 210] width 86 height 19
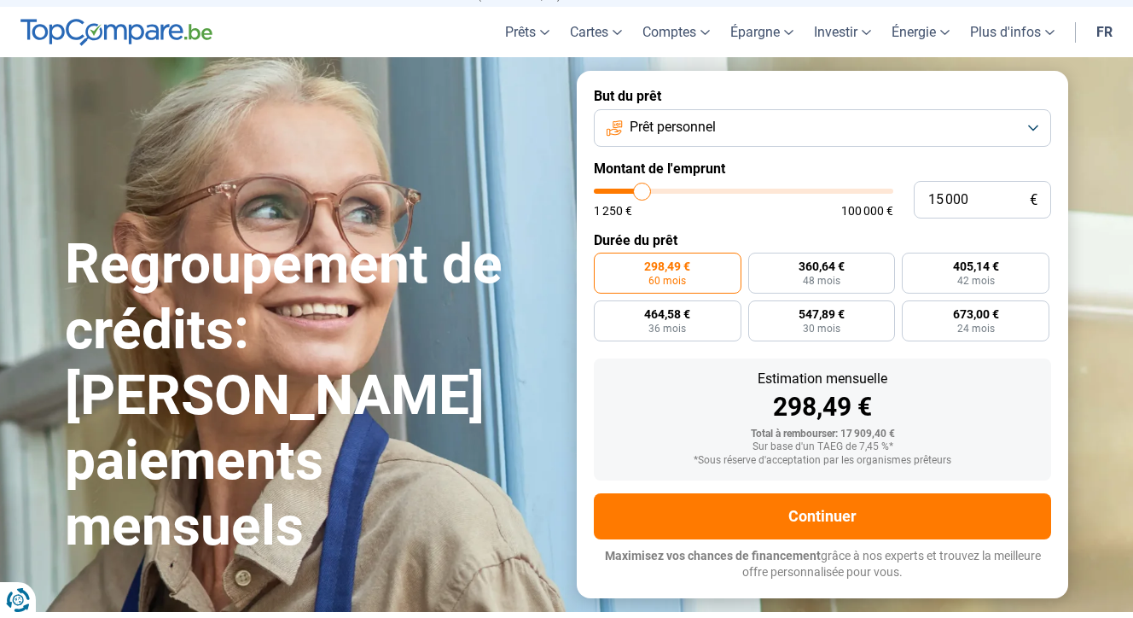
scroll to position [48, 0]
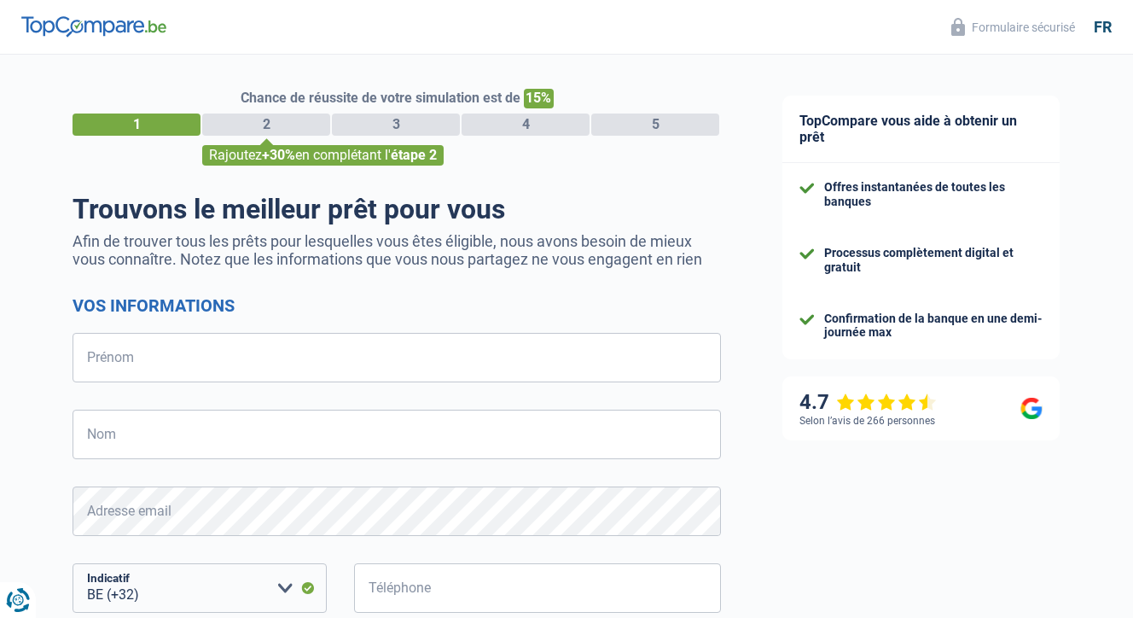
select select "32"
type input "veronique"
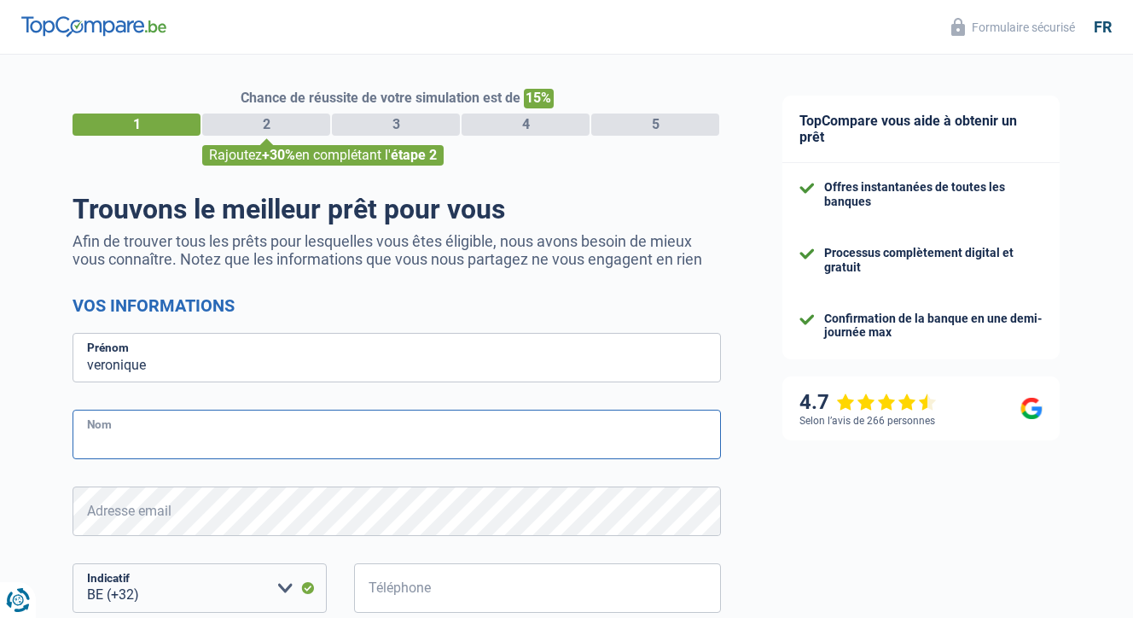
type input "riviere"
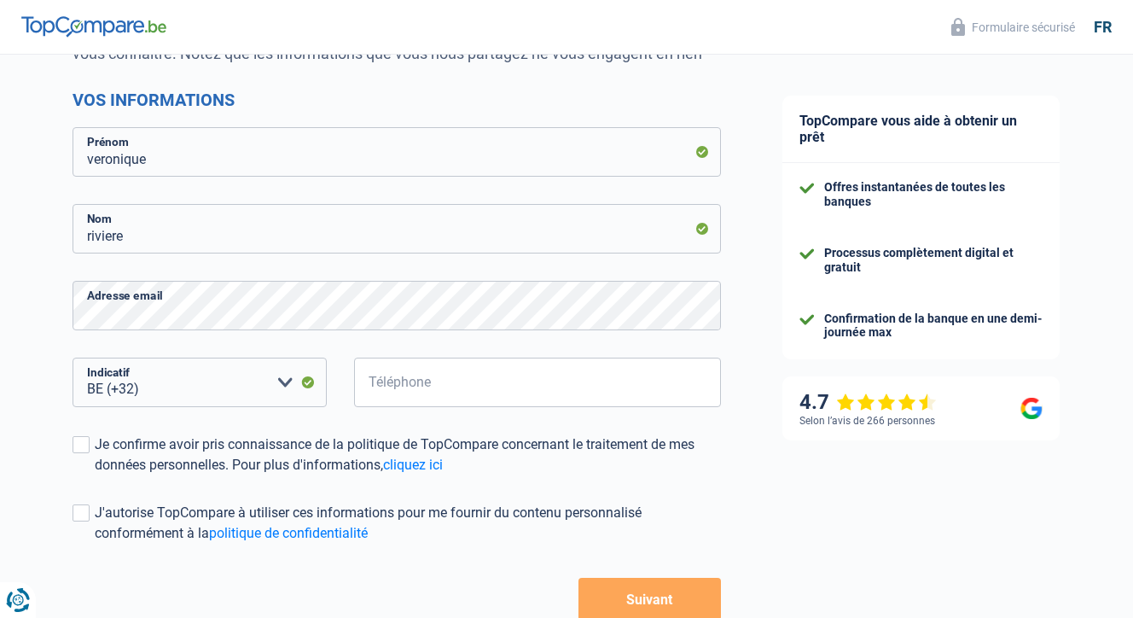
scroll to position [208, 0]
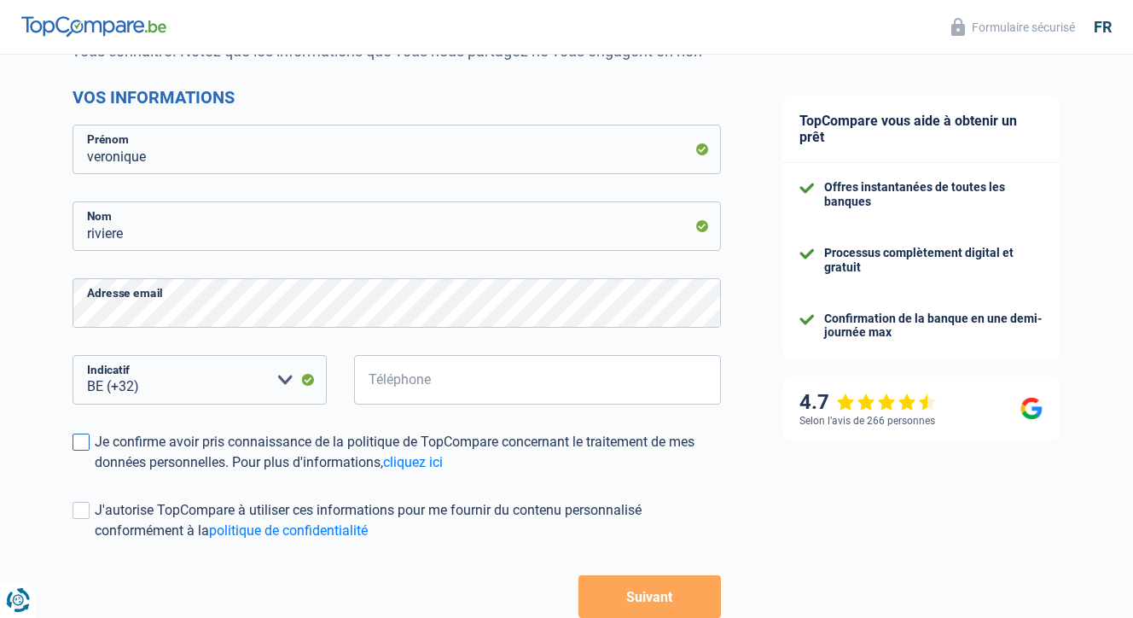
click at [81, 439] on span at bounding box center [81, 441] width 17 height 17
click at [95, 473] on input "Je confirme avoir pris connaissance de la politique de TopCompare concernant le…" at bounding box center [95, 473] width 0 height 0
click at [658, 607] on button "Suivant" at bounding box center [649, 596] width 142 height 43
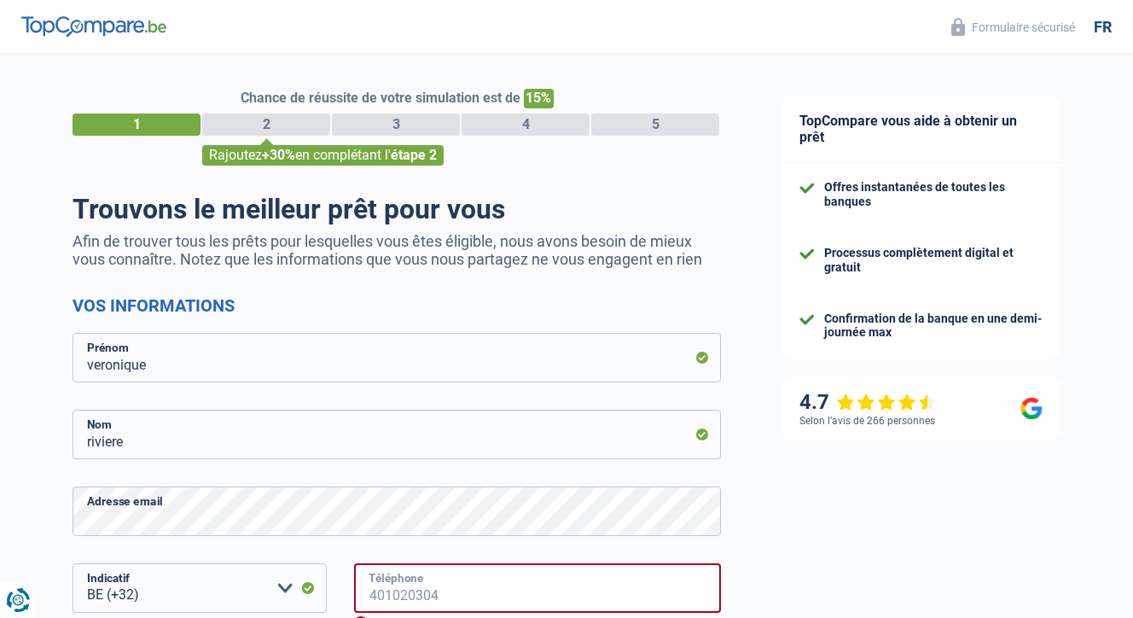
scroll to position [0, 0]
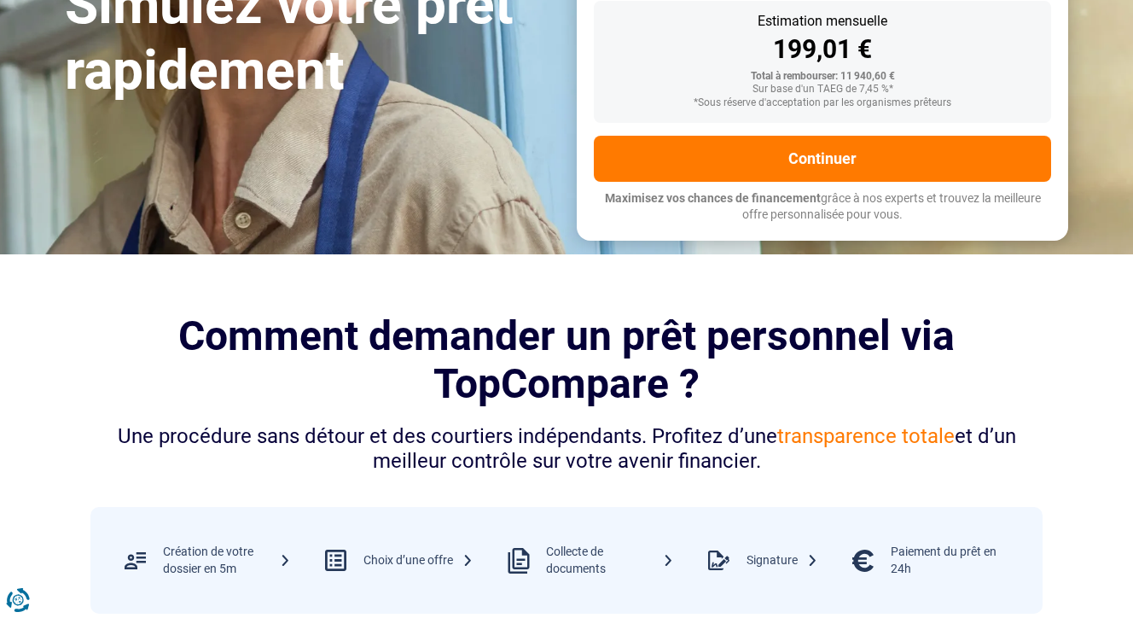
scroll to position [405, 0]
